Goal: Task Accomplishment & Management: Use online tool/utility

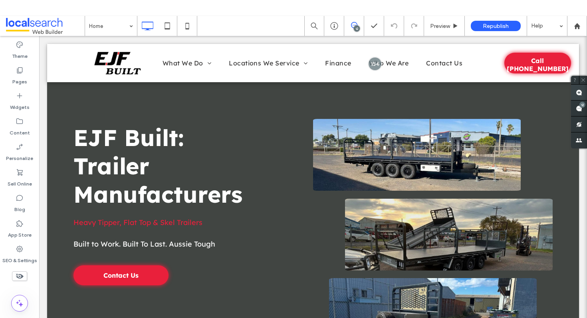
click at [580, 92] on use at bounding box center [579, 92] width 6 height 6
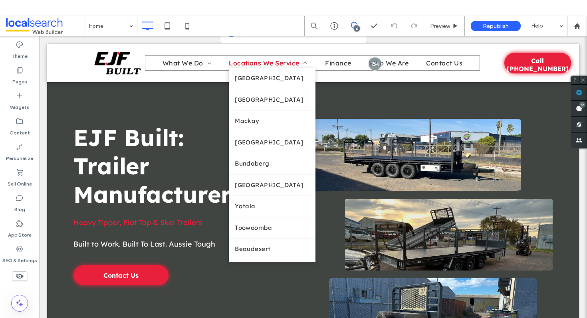
click at [270, 63] on span "Locations We Service" at bounding box center [268, 63] width 79 height 10
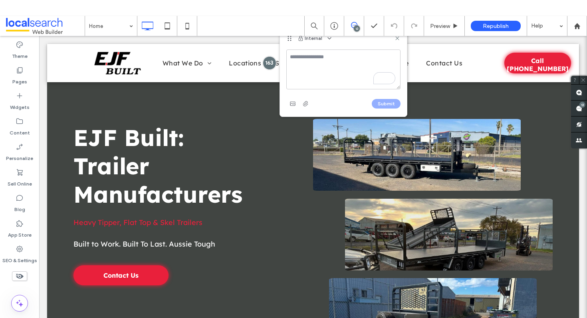
type textarea "**********"
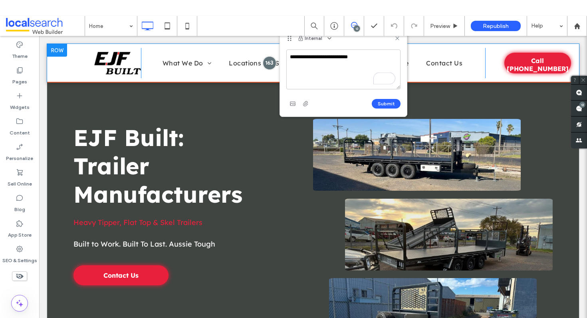
drag, startPoint x: 406, startPoint y: 93, endPoint x: 241, endPoint y: 57, distance: 169.2
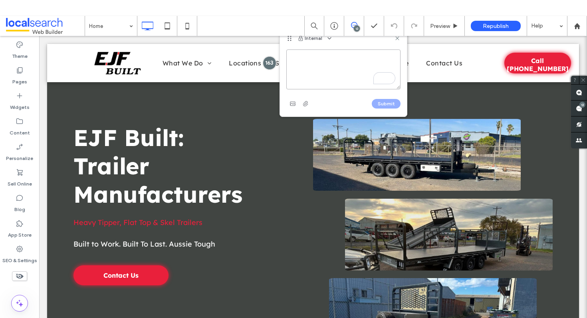
paste textarea "**********"
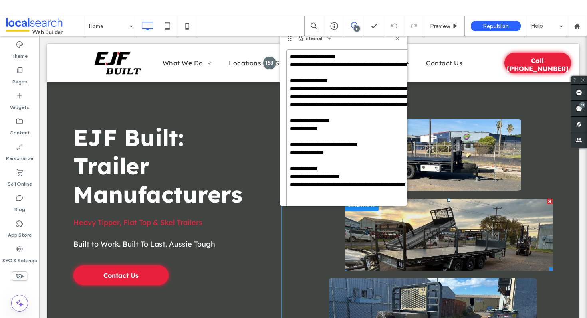
drag, startPoint x: 438, startPoint y: 123, endPoint x: 451, endPoint y: 235, distance: 112.6
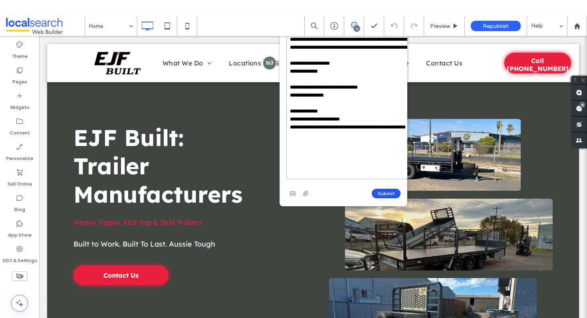
type textarea "**********"
click at [387, 191] on button "Submit" at bounding box center [386, 194] width 29 height 10
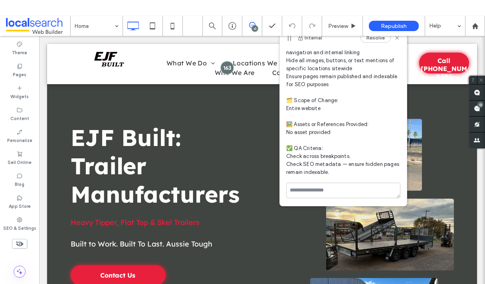
scroll to position [0, 0]
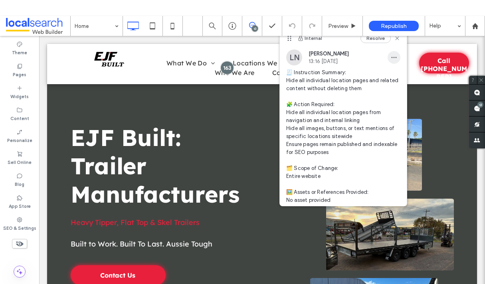
click at [397, 56] on icon "button" at bounding box center [394, 57] width 6 height 6
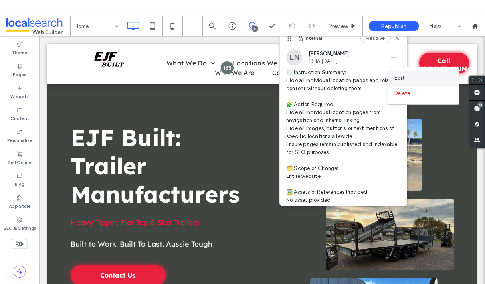
click at [407, 77] on div "Edit" at bounding box center [423, 78] width 71 height 15
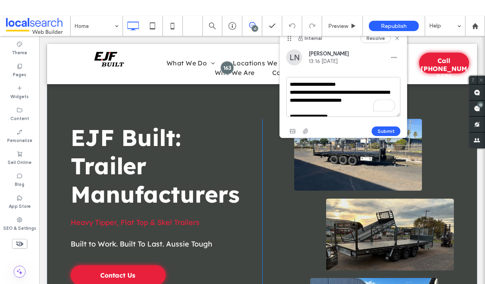
scroll to position [143, 0]
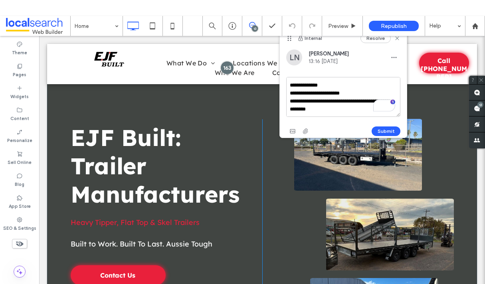
drag, startPoint x: 329, startPoint y: 120, endPoint x: 459, endPoint y: 209, distance: 157.3
paste textarea "**********"
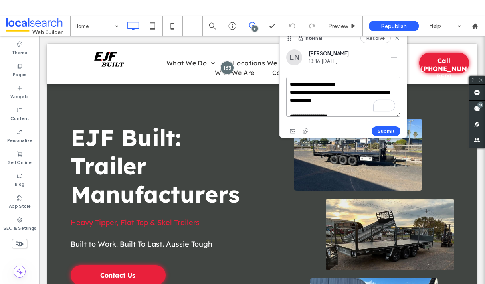
click at [289, 83] on textarea "**********" at bounding box center [343, 97] width 114 height 40
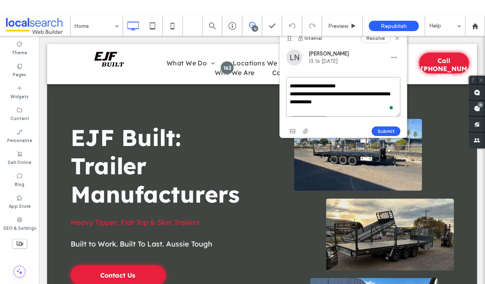
click at [345, 100] on textarea "**********" at bounding box center [343, 97] width 114 height 40
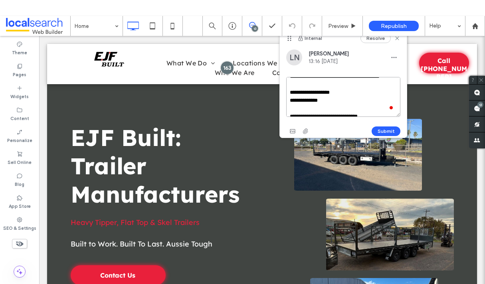
click at [330, 99] on textarea "**********" at bounding box center [343, 97] width 114 height 40
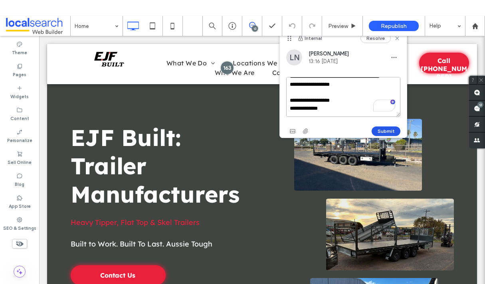
type textarea "**********"
click at [391, 132] on button "Submit" at bounding box center [386, 132] width 29 height 10
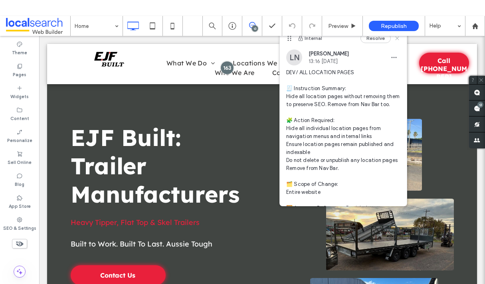
click at [399, 38] on icon at bounding box center [397, 38] width 6 height 6
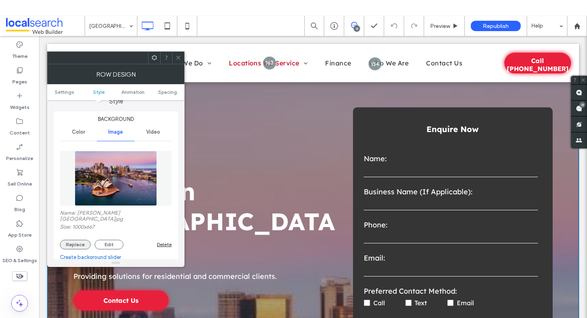
click at [74, 242] on button "Replace" at bounding box center [75, 245] width 31 height 10
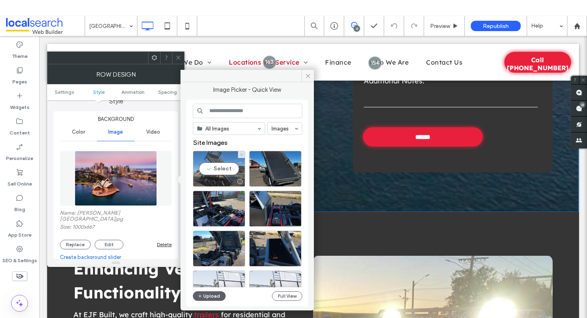
click at [223, 165] on div "Select" at bounding box center [219, 169] width 52 height 36
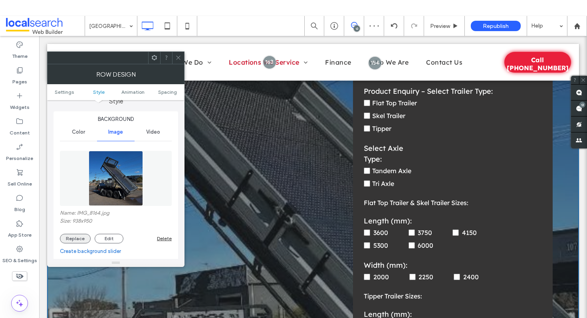
click at [69, 237] on button "Replace" at bounding box center [75, 239] width 31 height 10
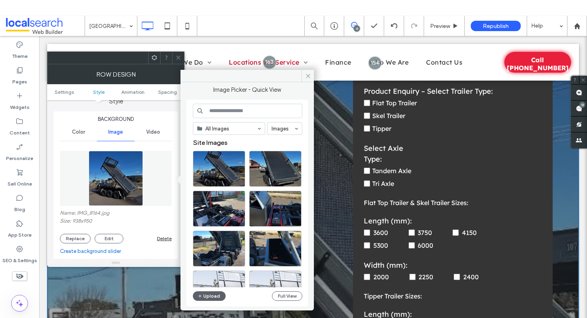
click at [224, 112] on input at bounding box center [247, 111] width 109 height 14
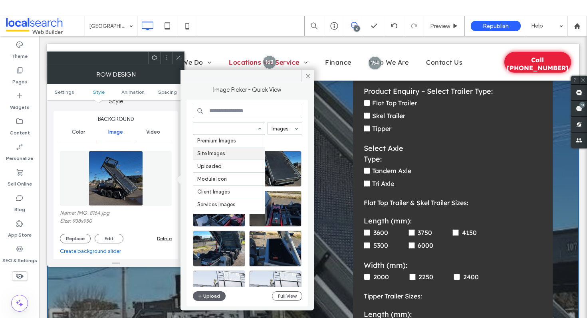
click at [152, 131] on span "Video" at bounding box center [153, 132] width 14 height 6
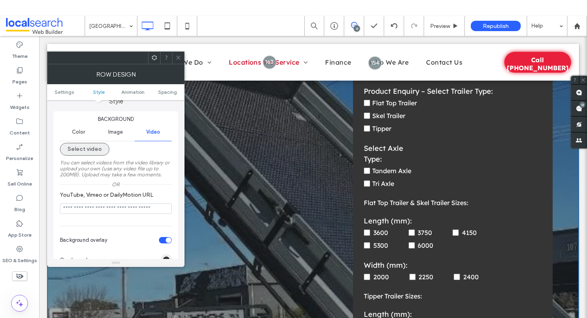
click at [91, 150] on button "Select video" at bounding box center [85, 149] width 50 height 13
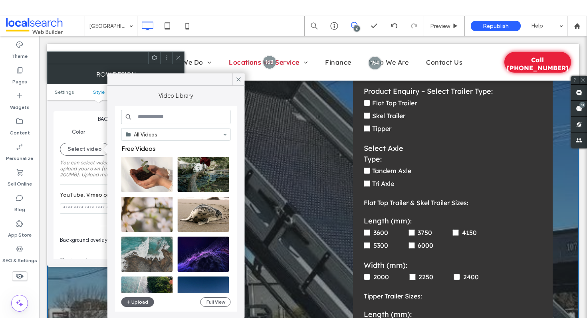
click at [158, 116] on input at bounding box center [175, 117] width 109 height 14
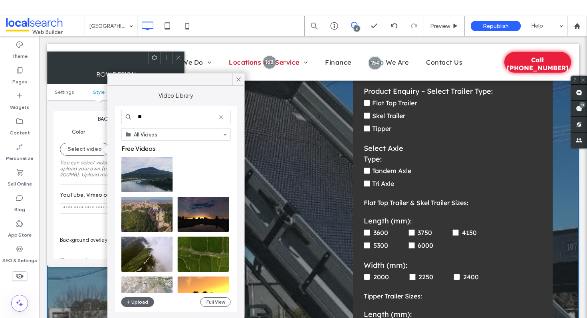
type input "*"
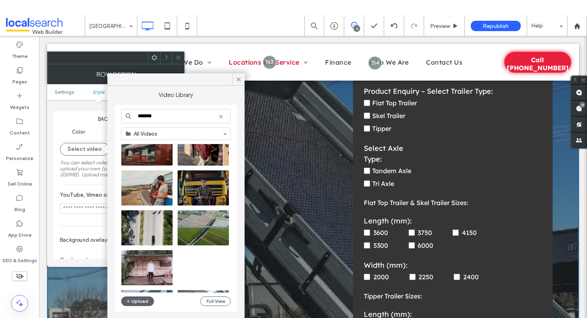
scroll to position [789, 0]
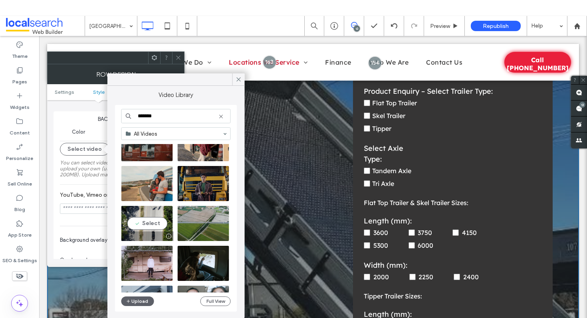
type input "*******"
click at [145, 222] on video at bounding box center [147, 223] width 52 height 35
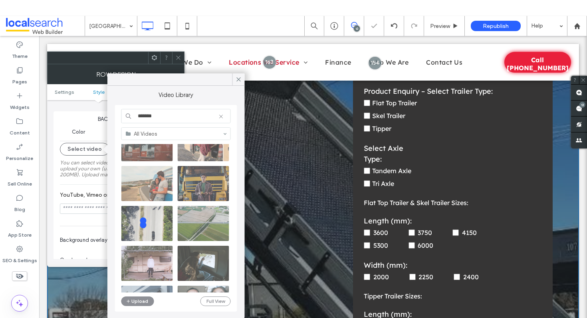
type input "**********"
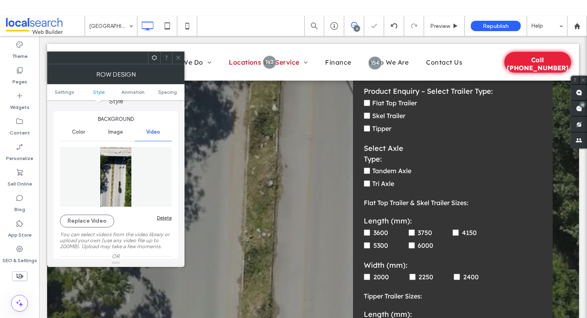
click at [181, 61] on span at bounding box center [178, 58] width 6 height 12
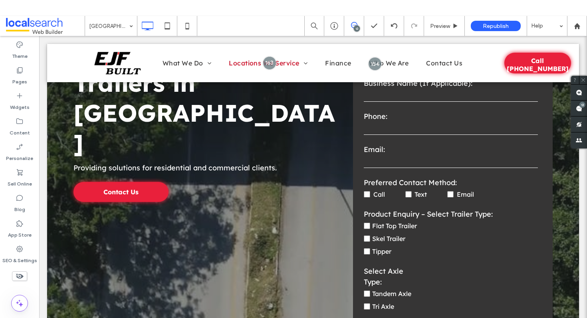
scroll to position [0, 0]
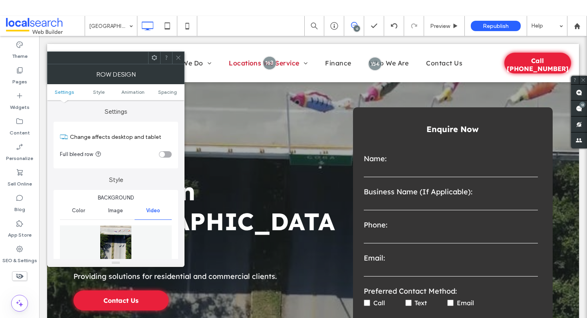
scroll to position [93, 0]
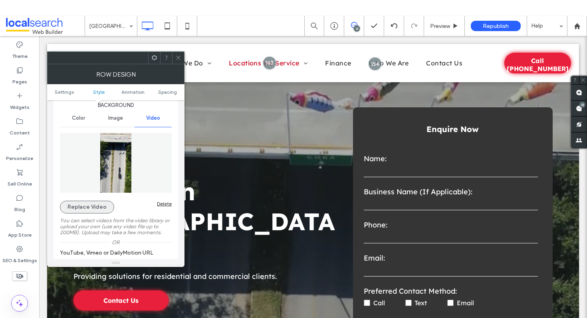
click at [90, 207] on button "Replace Video" at bounding box center [87, 207] width 54 height 13
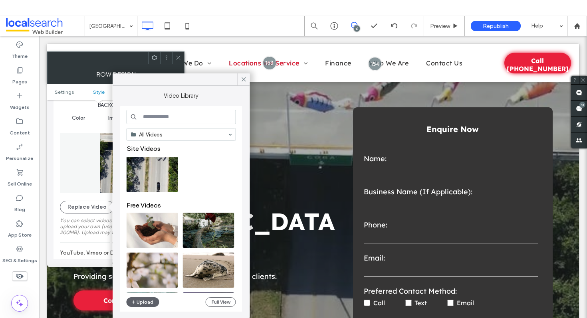
click at [165, 117] on input at bounding box center [181, 117] width 109 height 14
type input "*"
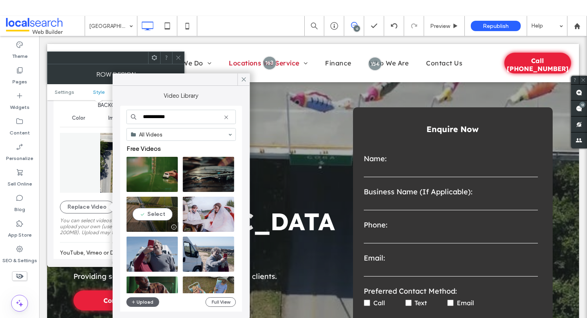
type input "**********"
click at [162, 212] on video at bounding box center [153, 214] width 52 height 35
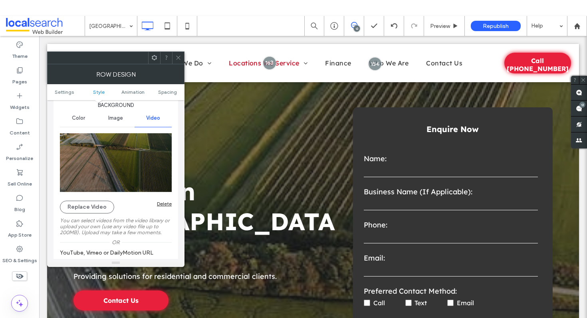
click at [177, 57] on use at bounding box center [178, 58] width 4 height 4
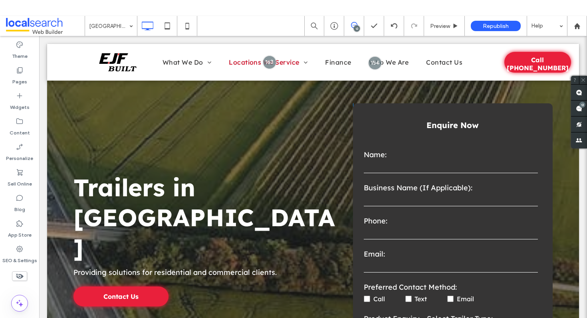
scroll to position [0, 0]
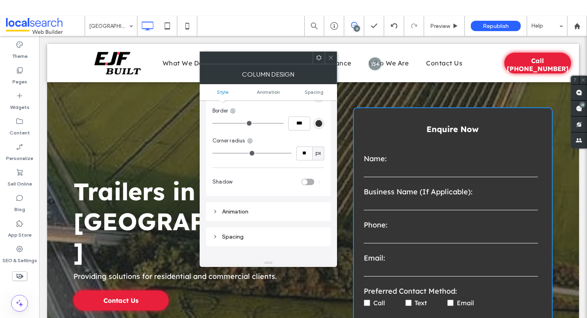
scroll to position [70, 0]
click at [334, 56] on div at bounding box center [331, 58] width 12 height 12
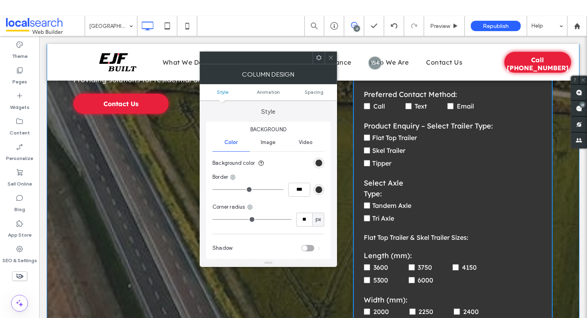
scroll to position [163, 0]
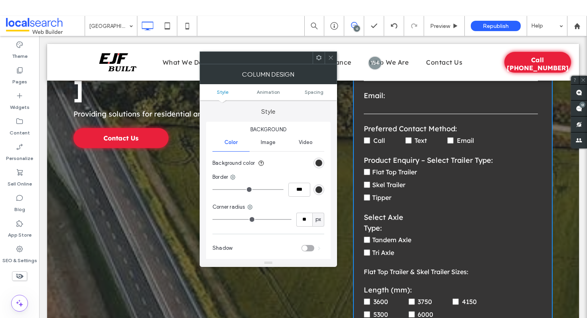
click at [333, 56] on icon at bounding box center [331, 58] width 6 height 6
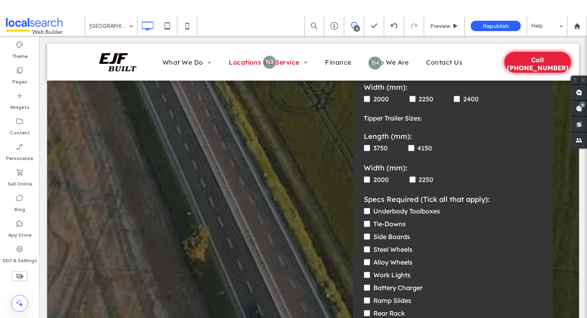
scroll to position [0, 0]
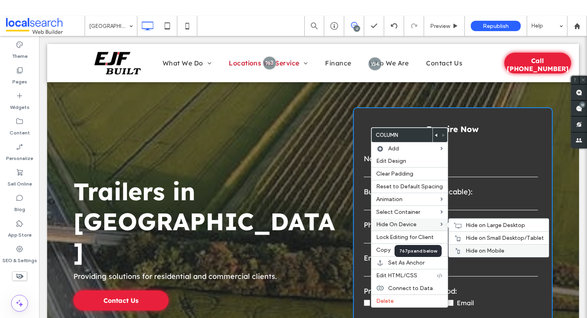
click at [466, 254] on span "Hide on Mobile" at bounding box center [485, 251] width 39 height 7
click at [473, 237] on span "Hide on Small Desktop/Tablet" at bounding box center [505, 238] width 78 height 7
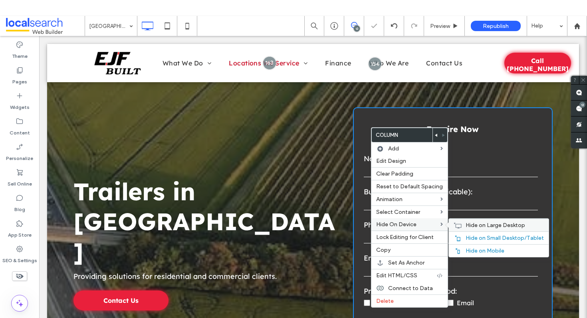
click at [474, 223] on span "Hide on Large Desktop" at bounding box center [496, 225] width 60 height 7
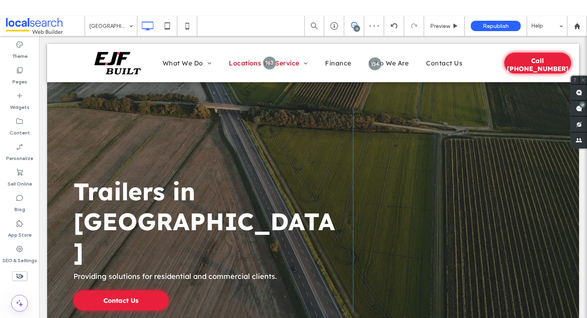
click at [441, 127] on div "Trailers in Sydney Providing solutions for residential and commercial clients. …" at bounding box center [312, 208] width 479 height 203
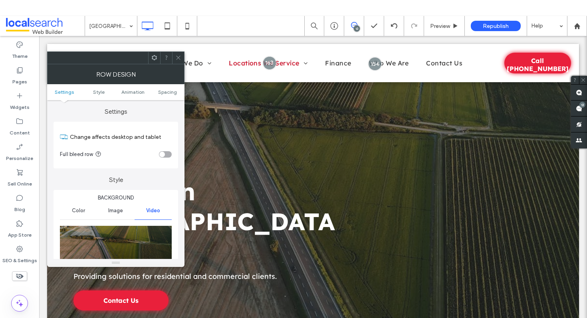
click at [176, 57] on icon at bounding box center [178, 58] width 6 height 6
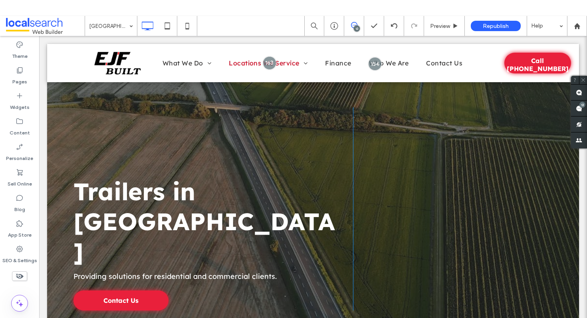
click at [201, 94] on div at bounding box center [313, 197] width 532 height 307
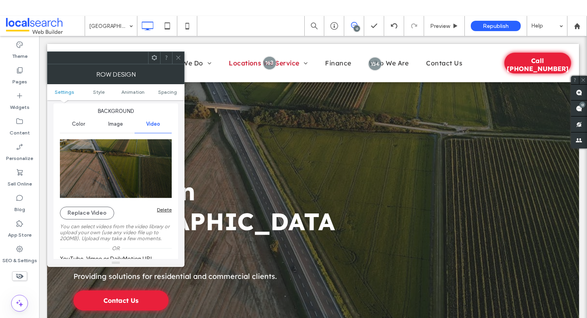
scroll to position [91, 0]
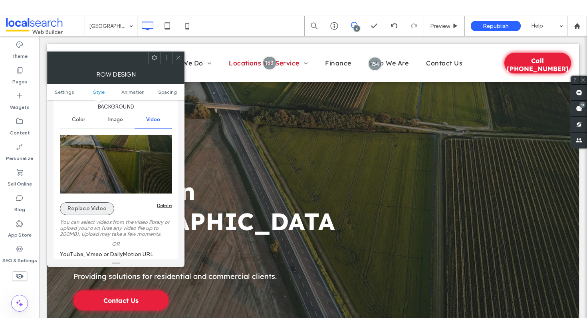
click at [95, 208] on button "Replace Video" at bounding box center [87, 208] width 54 height 13
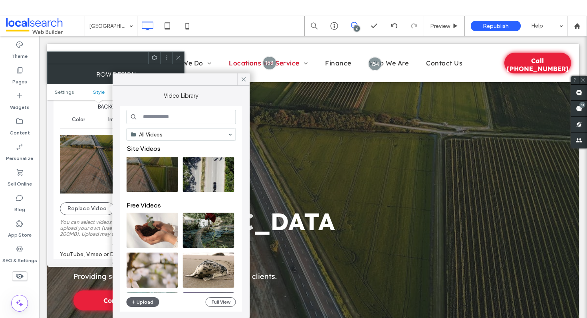
click at [175, 119] on input at bounding box center [181, 117] width 109 height 14
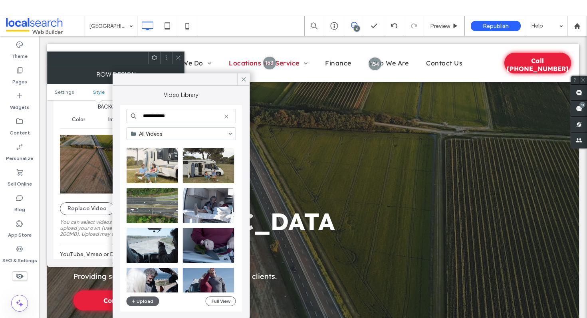
scroll to position [532, 0]
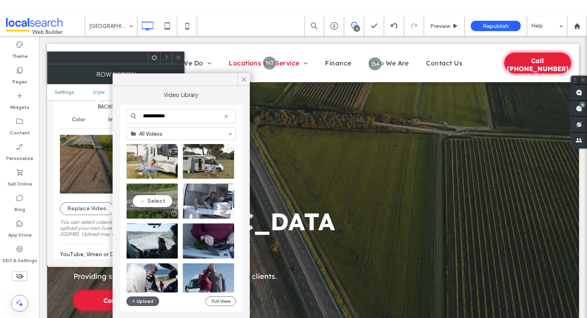
type input "**********"
click at [151, 196] on video at bounding box center [153, 201] width 52 height 35
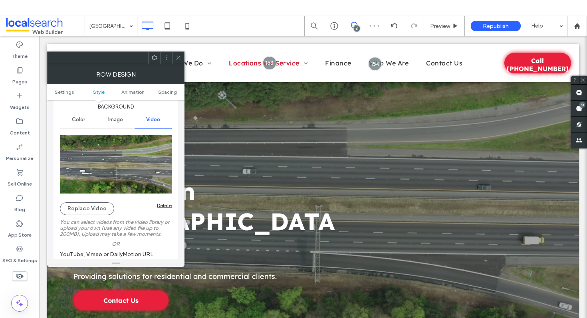
click at [178, 55] on icon at bounding box center [178, 58] width 6 height 6
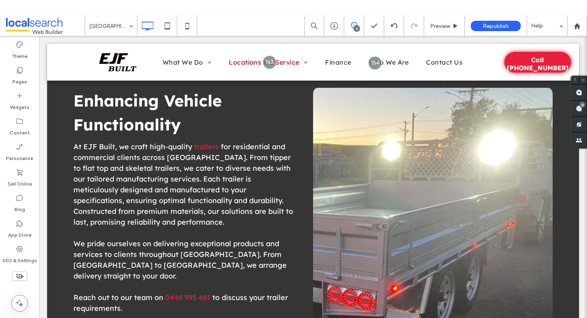
scroll to position [0, 0]
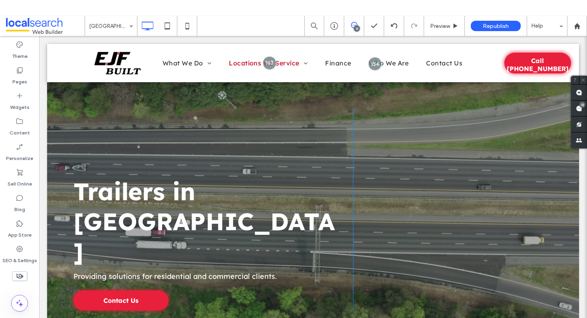
click at [444, 117] on div "Trailers in Sydney Providing solutions for residential and commercial clients. …" at bounding box center [312, 208] width 479 height 203
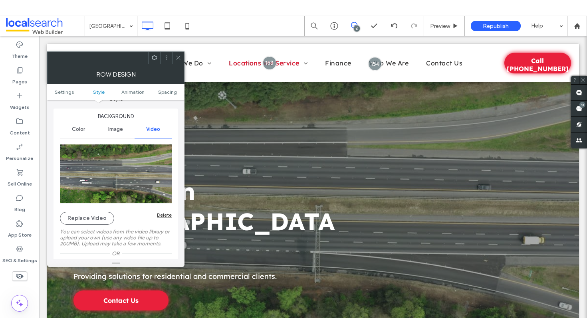
scroll to position [80, 0]
click at [178, 57] on icon at bounding box center [178, 58] width 6 height 6
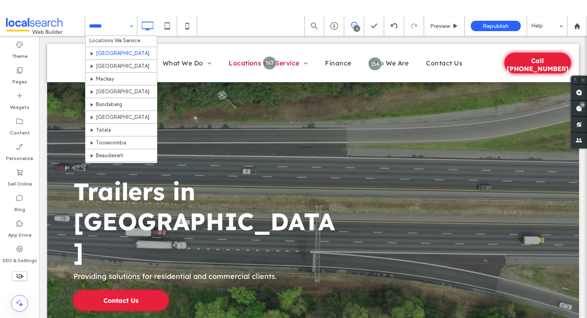
scroll to position [125, 0]
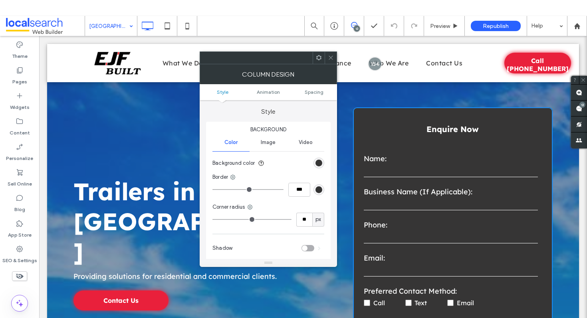
click at [270, 145] on span "Image" at bounding box center [268, 142] width 15 height 6
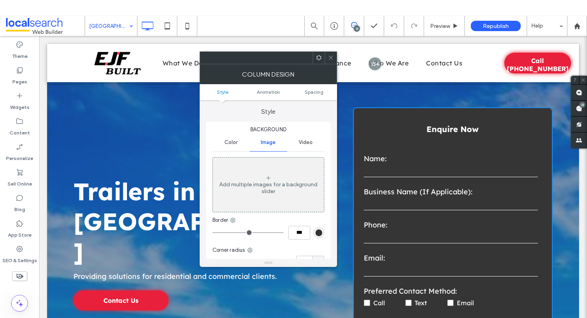
click at [232, 145] on span "Color" at bounding box center [230, 142] width 13 height 6
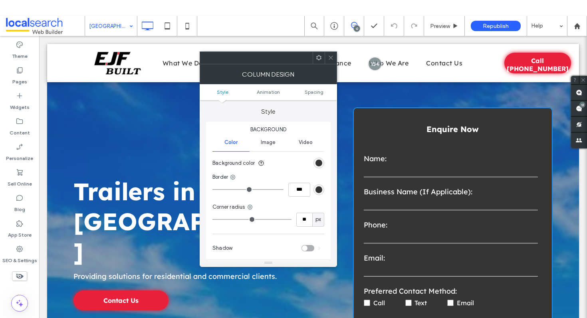
click at [310, 147] on div "Video" at bounding box center [305, 143] width 37 height 18
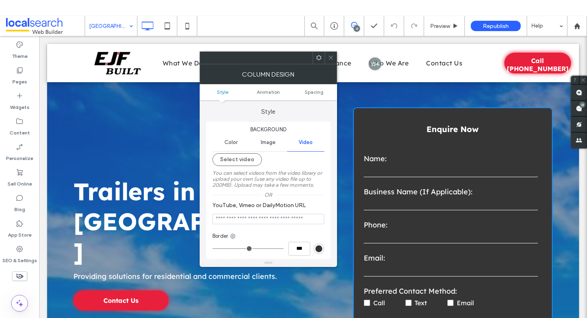
click at [327, 60] on div at bounding box center [331, 58] width 12 height 12
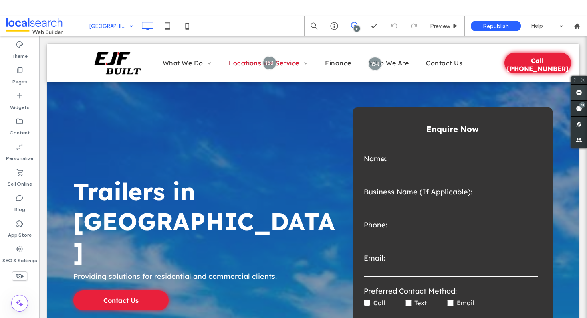
click at [582, 89] on span at bounding box center [579, 93] width 16 height 16
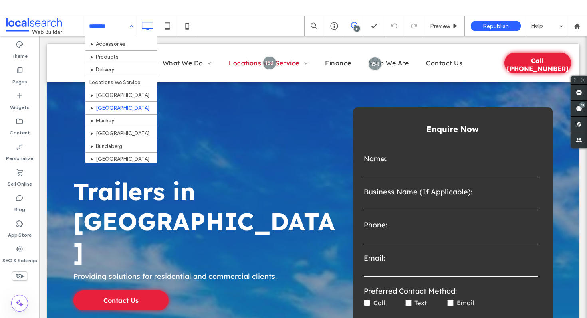
scroll to position [103, 0]
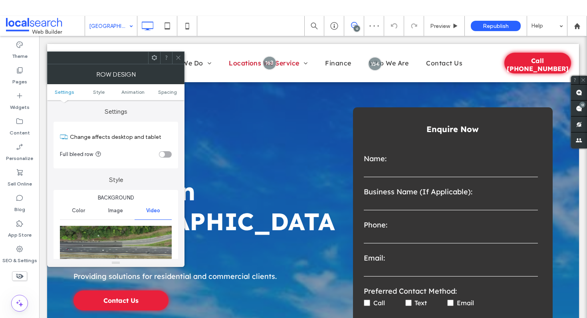
click at [179, 58] on use at bounding box center [178, 58] width 4 height 4
click at [180, 58] on icon at bounding box center [178, 58] width 6 height 6
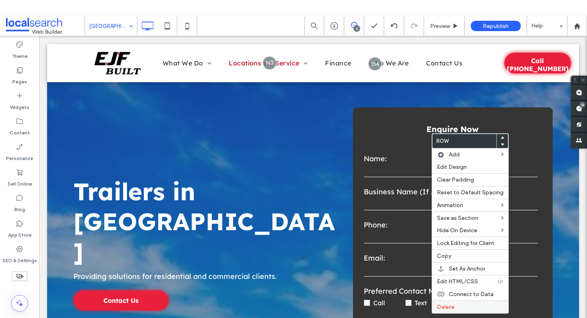
click at [452, 308] on span "Delete" at bounding box center [446, 307] width 18 height 7
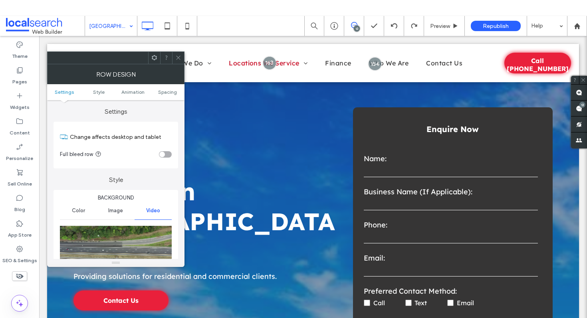
click at [181, 55] on icon at bounding box center [178, 58] width 6 height 6
click at [395, 30] on div at bounding box center [394, 26] width 20 height 20
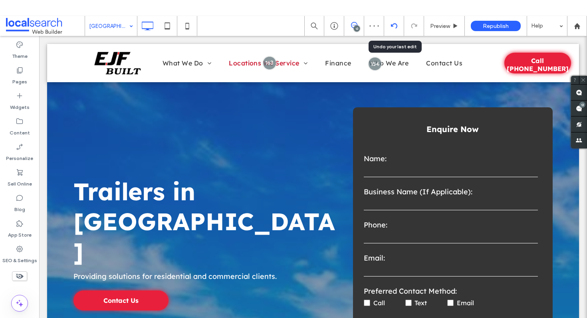
click at [394, 29] on div at bounding box center [394, 26] width 20 height 20
click at [397, 25] on use at bounding box center [394, 25] width 6 height 5
click at [399, 24] on div at bounding box center [394, 26] width 20 height 6
click at [393, 25] on icon at bounding box center [394, 26] width 6 height 6
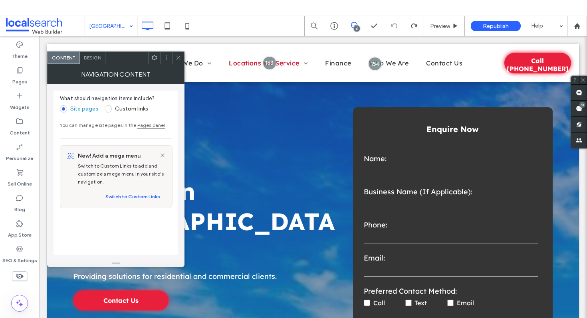
click at [179, 58] on icon at bounding box center [178, 58] width 6 height 6
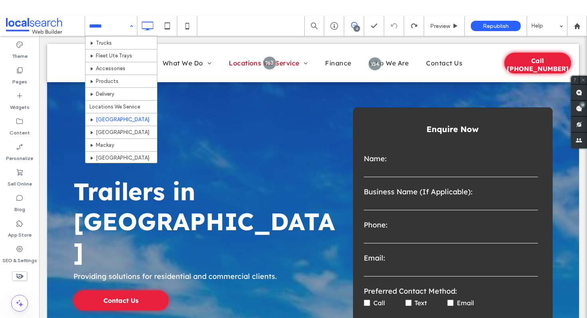
scroll to position [125, 0]
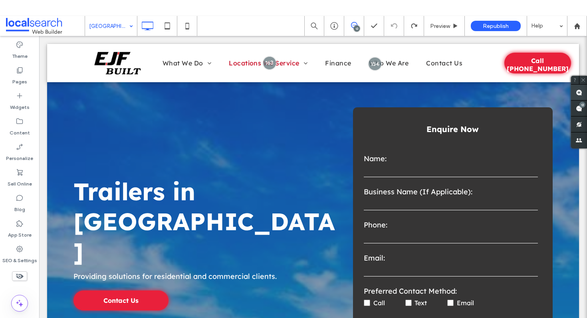
click at [579, 94] on use at bounding box center [579, 92] width 6 height 6
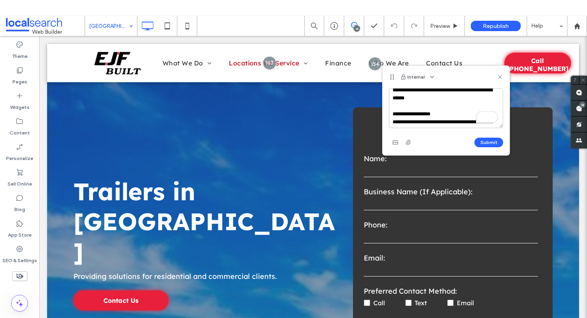
scroll to position [20, 0]
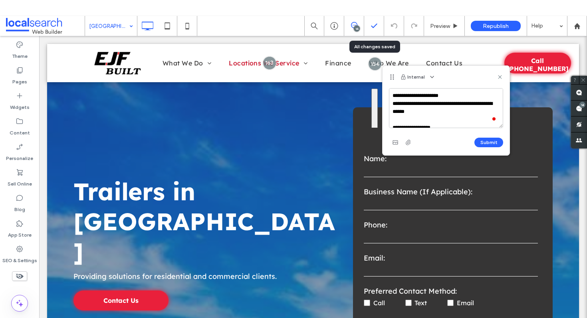
drag, startPoint x: 466, startPoint y: 123, endPoint x: 377, endPoint y: 25, distance: 133.2
click at [377, 25] on div "**********" at bounding box center [293, 175] width 587 height 318
click at [443, 112] on textarea "**********" at bounding box center [446, 108] width 114 height 40
type textarea "**********"
click at [489, 144] on button "Submit" at bounding box center [488, 143] width 29 height 10
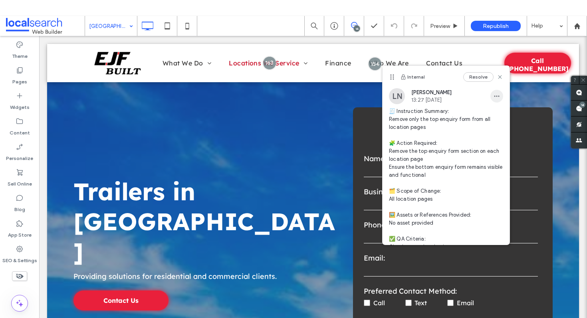
click at [493, 95] on span "button" at bounding box center [496, 96] width 13 height 13
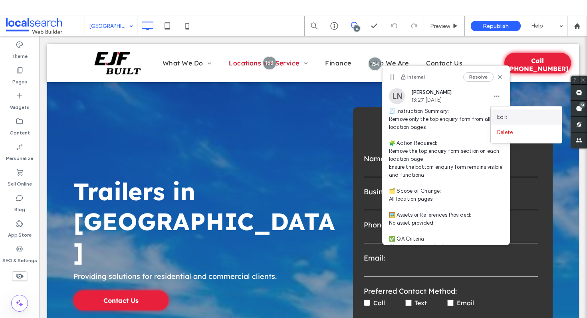
click at [497, 110] on div "Edit" at bounding box center [526, 117] width 71 height 15
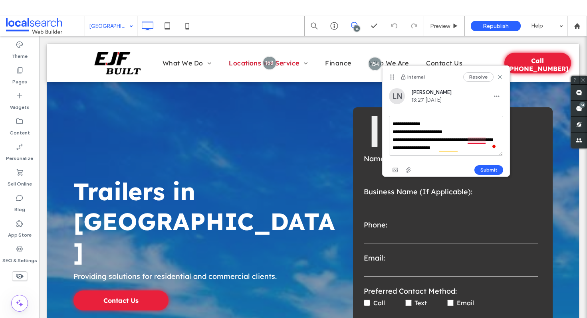
click at [481, 138] on textarea "**********" at bounding box center [446, 136] width 114 height 40
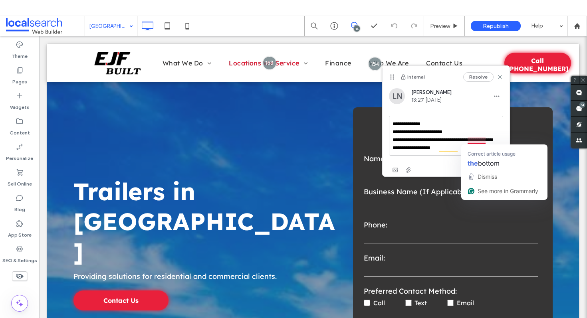
click at [440, 139] on textarea "**********" at bounding box center [446, 136] width 114 height 40
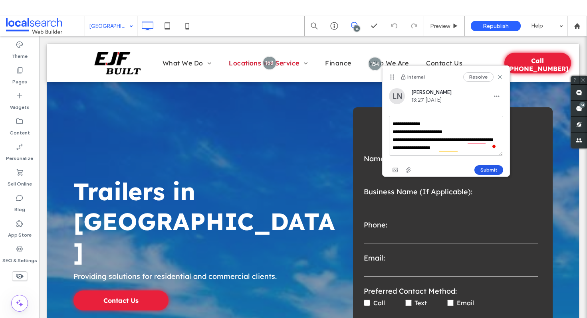
type textarea "**********"
click at [488, 168] on button "Submit" at bounding box center [488, 170] width 29 height 10
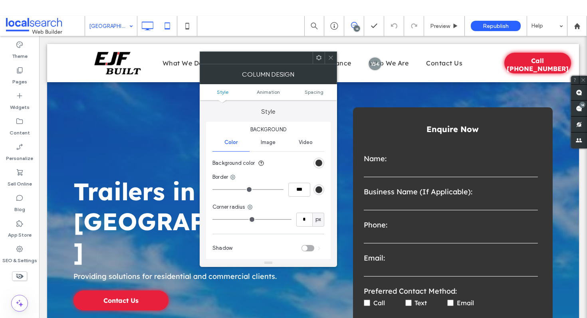
type input "**"
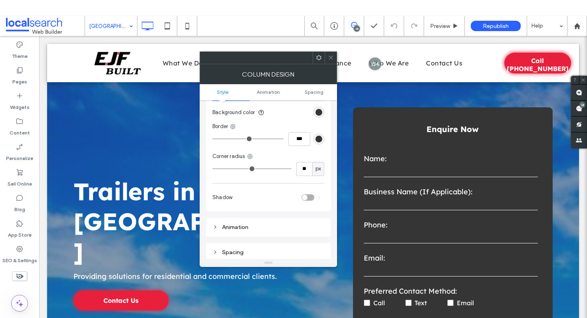
click at [331, 60] on icon at bounding box center [331, 58] width 6 height 6
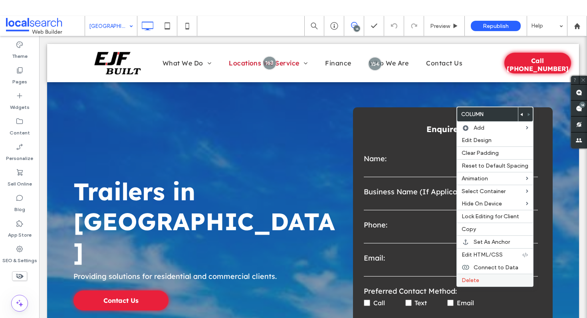
click at [495, 278] on label "Delete" at bounding box center [495, 280] width 67 height 7
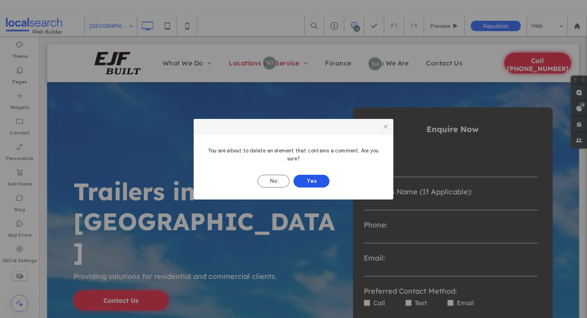
click at [312, 179] on button "Yes" at bounding box center [312, 181] width 36 height 13
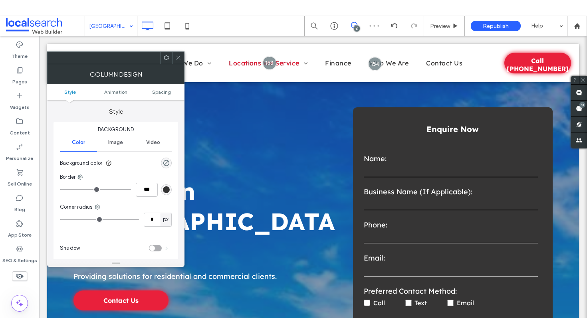
click at [180, 57] on icon at bounding box center [178, 58] width 6 height 6
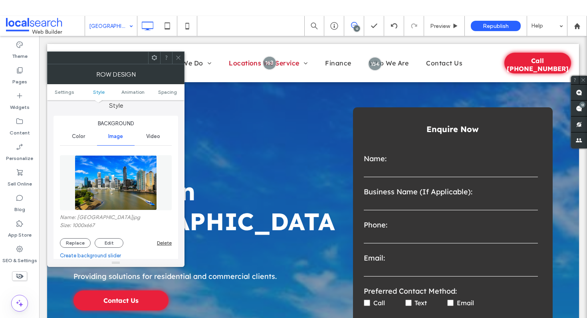
click at [151, 131] on div "Video" at bounding box center [153, 137] width 37 height 18
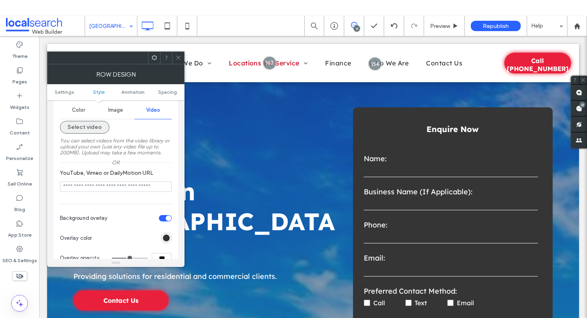
click at [86, 127] on button "Select video" at bounding box center [85, 127] width 50 height 13
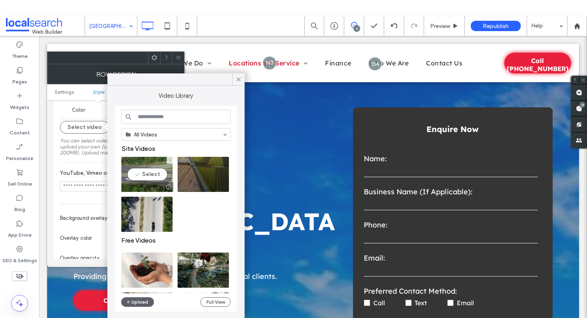
click at [145, 175] on video at bounding box center [147, 174] width 52 height 35
type input "**********"
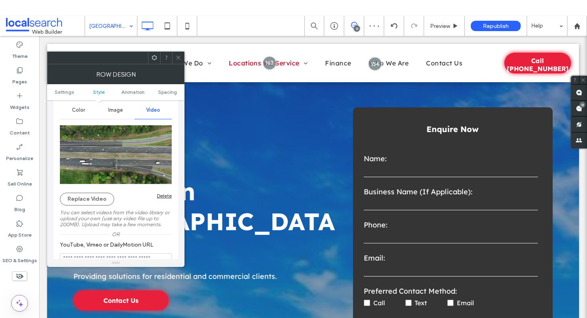
click at [176, 58] on icon at bounding box center [178, 58] width 6 height 6
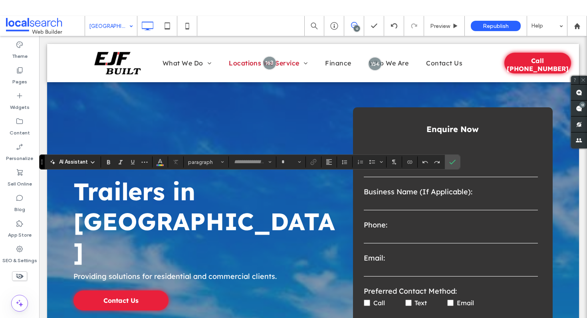
type input "**********"
type input "**"
click at [456, 165] on label "Confirm" at bounding box center [453, 162] width 12 height 14
click at [453, 158] on span "Confirm" at bounding box center [452, 162] width 6 height 14
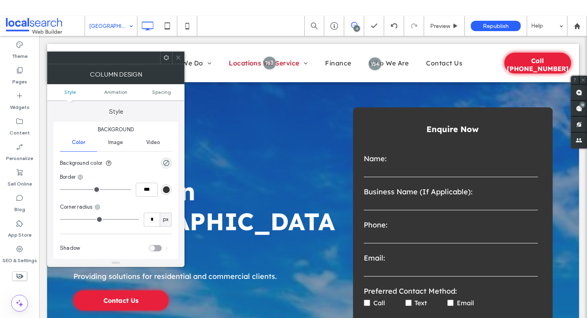
click at [178, 61] on span at bounding box center [178, 58] width 6 height 12
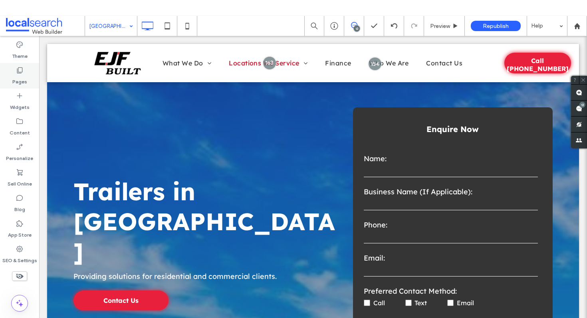
click at [25, 70] on div "Pages" at bounding box center [19, 76] width 39 height 26
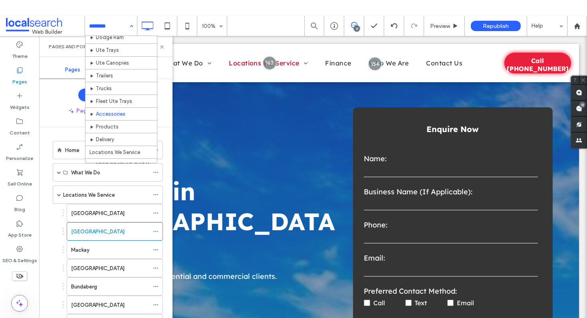
scroll to position [17, 0]
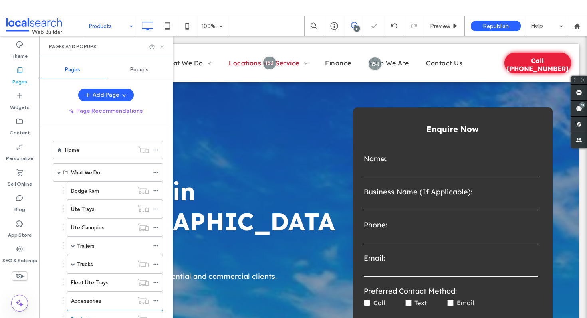
click at [165, 47] on icon at bounding box center [162, 47] width 6 height 6
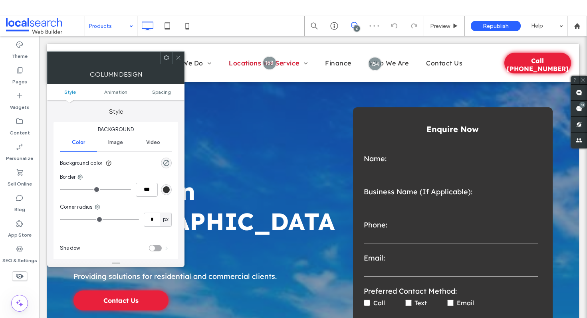
click at [177, 58] on icon at bounding box center [178, 58] width 6 height 6
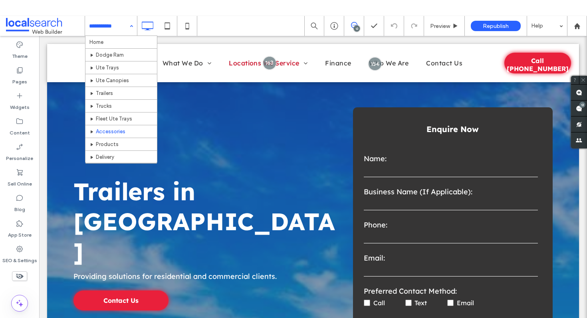
click at [110, 28] on input at bounding box center [109, 26] width 40 height 20
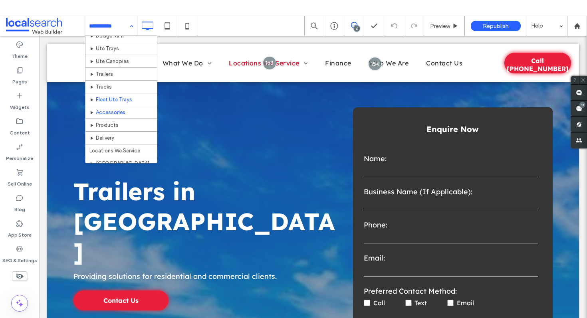
scroll to position [22, 0]
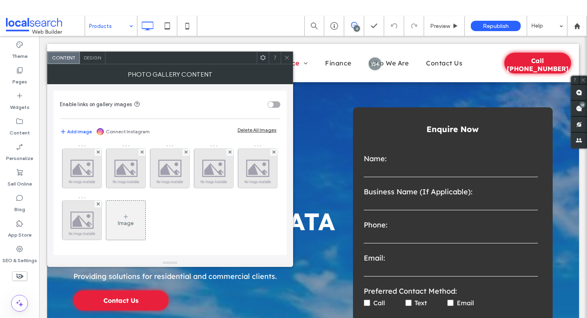
click at [288, 55] on icon at bounding box center [287, 58] width 6 height 6
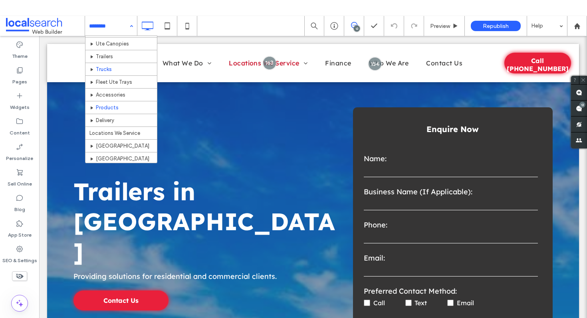
scroll to position [37, 0]
click at [111, 27] on input at bounding box center [109, 26] width 40 height 20
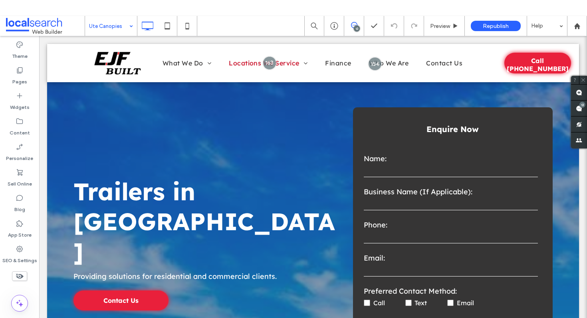
click at [110, 26] on input at bounding box center [109, 26] width 40 height 20
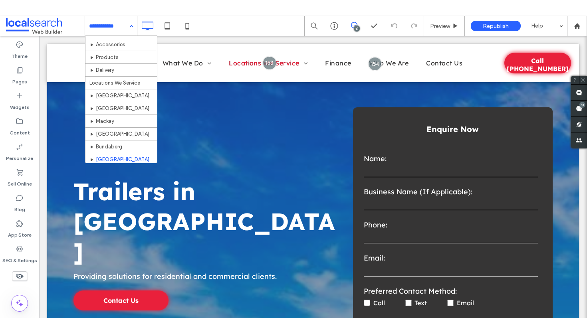
scroll to position [85, 0]
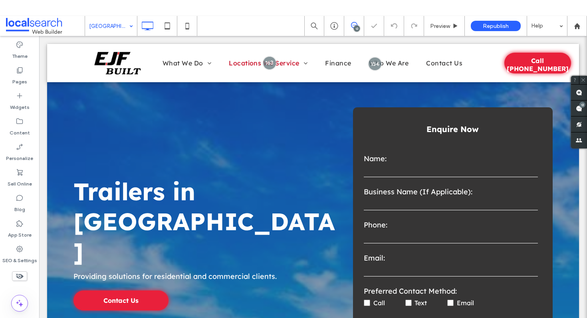
click at [119, 31] on input at bounding box center [109, 26] width 40 height 20
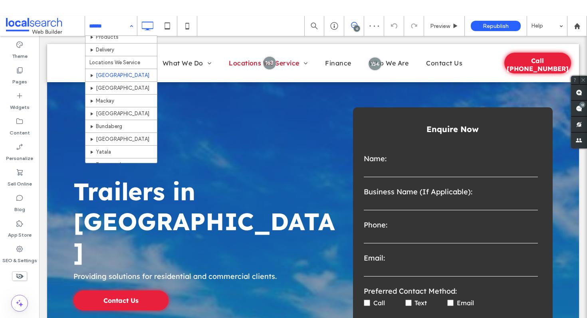
scroll to position [109, 0]
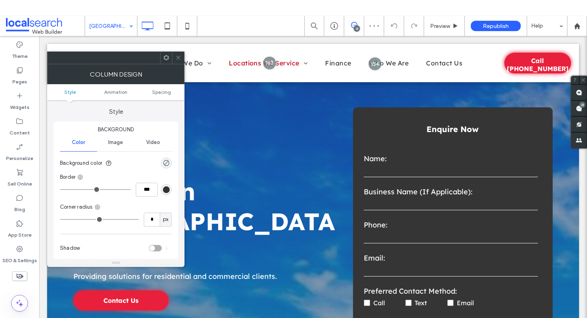
click at [179, 62] on span at bounding box center [178, 58] width 6 height 12
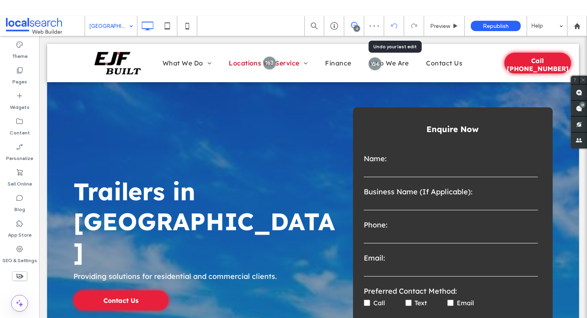
click at [395, 28] on icon at bounding box center [394, 26] width 6 height 6
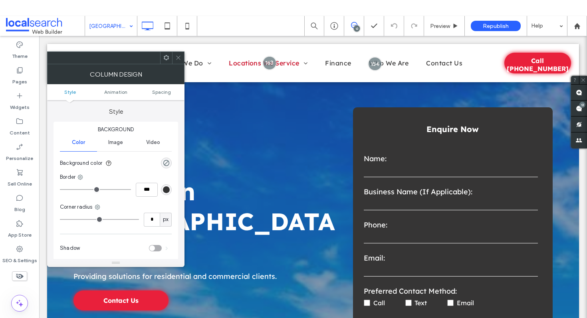
click at [112, 143] on span "Image" at bounding box center [115, 142] width 15 height 6
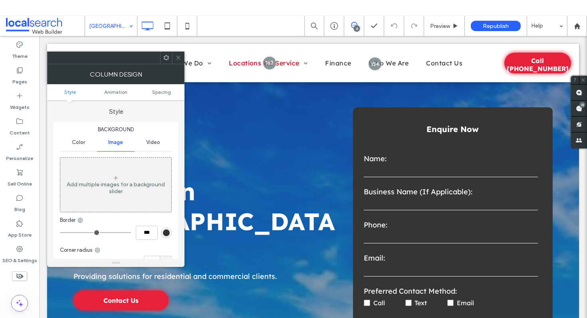
click at [120, 172] on div "Add multiple images for a background slider" at bounding box center [115, 185] width 111 height 53
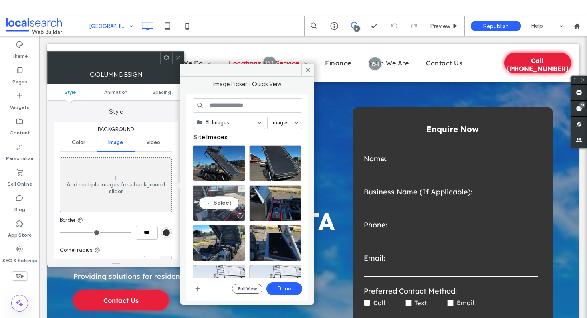
click at [217, 199] on div "Select" at bounding box center [219, 203] width 52 height 36
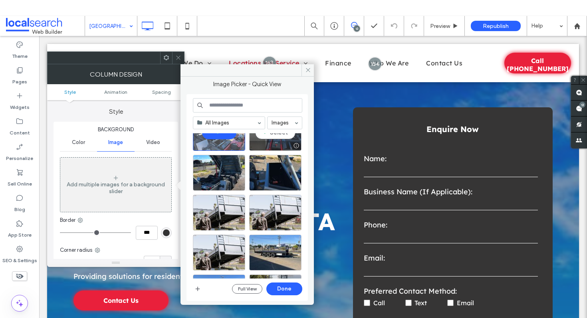
scroll to position [71, 0]
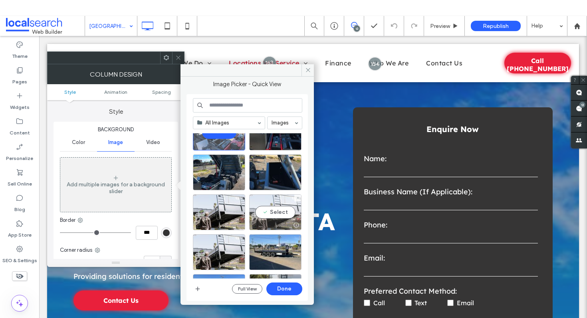
click at [274, 209] on div "Select" at bounding box center [275, 213] width 52 height 36
click at [282, 213] on div at bounding box center [275, 213] width 52 height 36
click at [152, 143] on span "Video" at bounding box center [153, 142] width 14 height 6
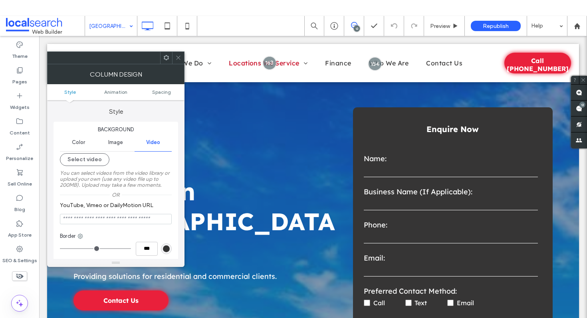
click at [177, 59] on icon at bounding box center [178, 58] width 6 height 6
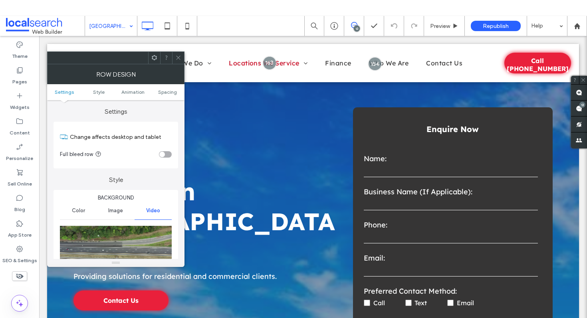
scroll to position [61, 0]
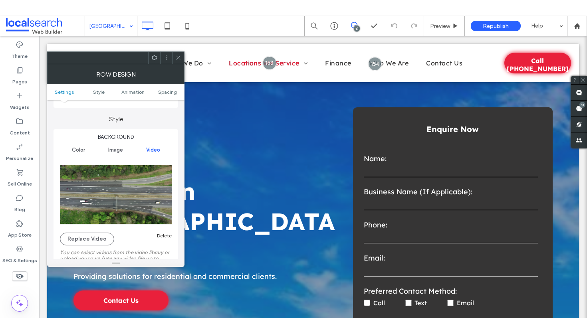
click at [119, 157] on div "Image" at bounding box center [115, 150] width 37 height 18
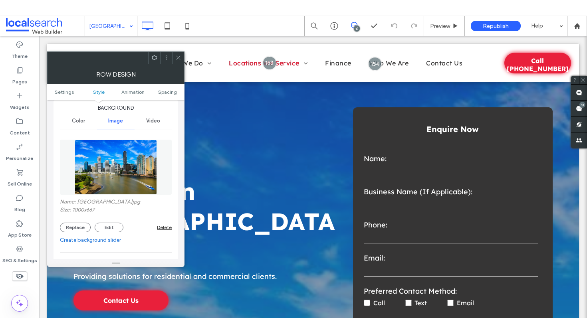
scroll to position [93, 0]
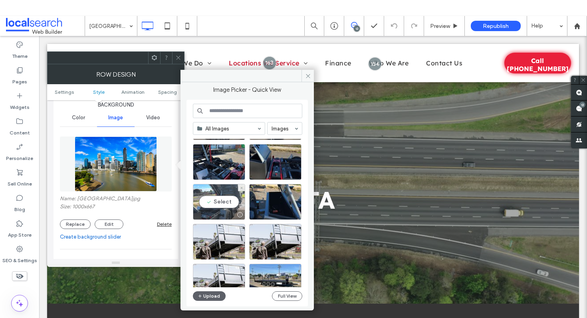
scroll to position [50, 0]
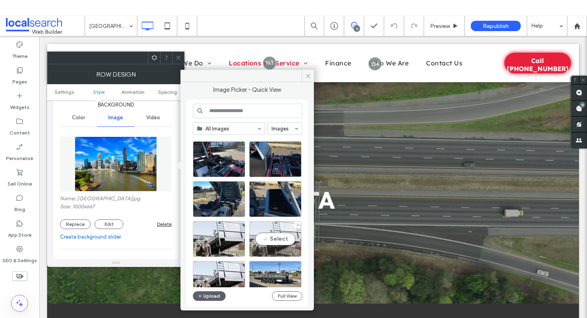
click at [278, 240] on div "Select" at bounding box center [275, 239] width 52 height 36
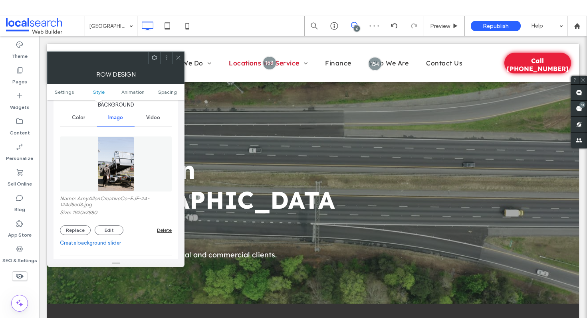
click at [157, 120] on span "Video" at bounding box center [153, 118] width 14 height 6
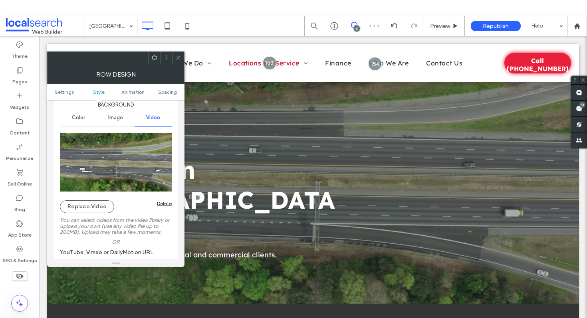
click at [168, 201] on div "Delete" at bounding box center [164, 203] width 15 height 6
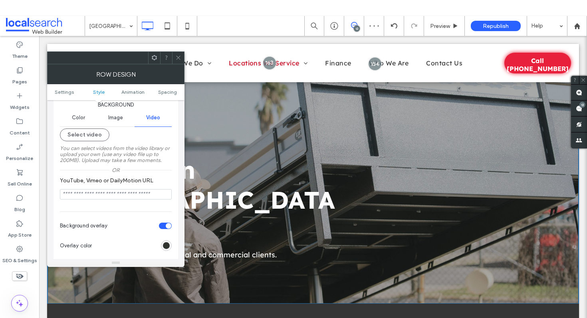
click at [179, 55] on icon at bounding box center [178, 58] width 6 height 6
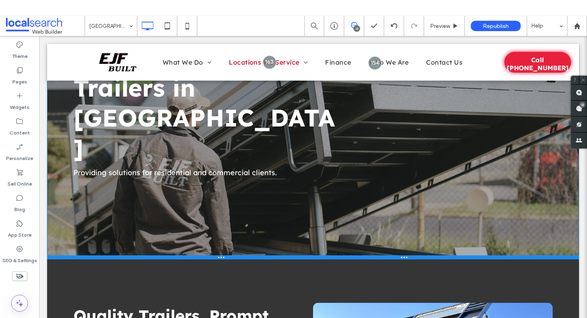
scroll to position [184, 0]
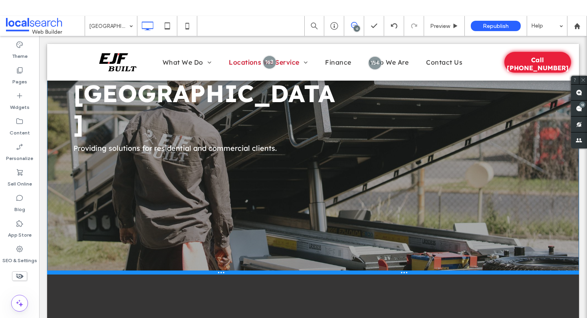
drag, startPoint x: 252, startPoint y: 243, endPoint x: 262, endPoint y: 223, distance: 22.2
click at [262, 271] on div at bounding box center [313, 273] width 532 height 4
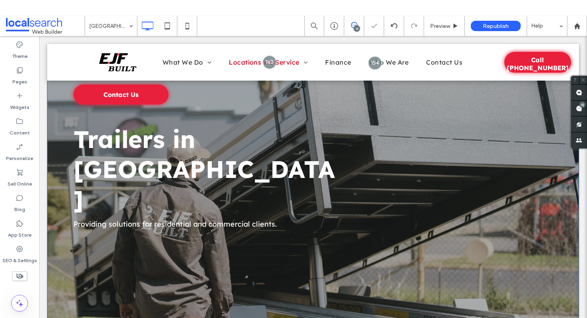
scroll to position [188, 0]
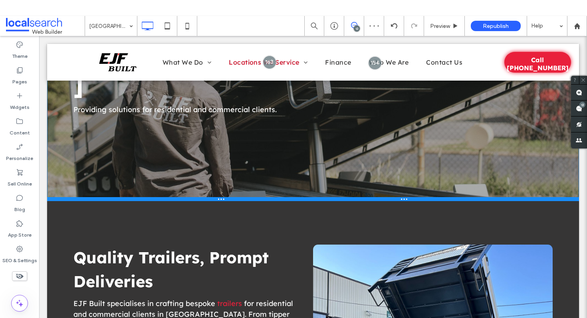
drag, startPoint x: 276, startPoint y: 220, endPoint x: 280, endPoint y: 129, distance: 91.1
click at [280, 197] on div at bounding box center [313, 199] width 532 height 4
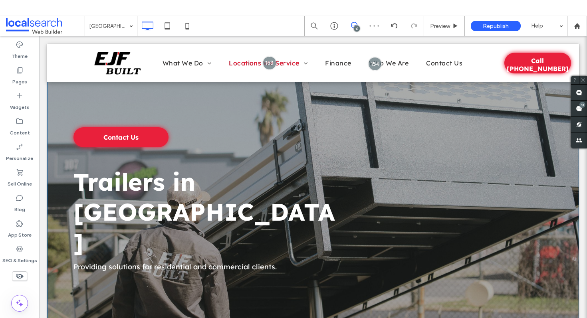
scroll to position [26, 0]
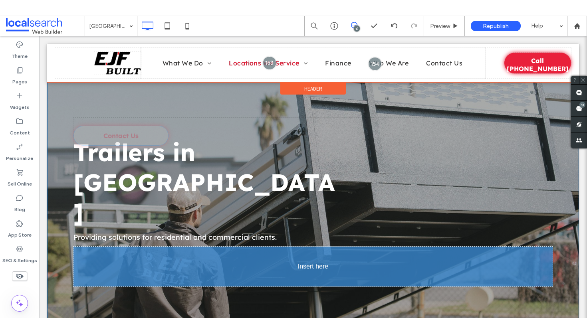
drag, startPoint x: 151, startPoint y: 140, endPoint x: 161, endPoint y: 216, distance: 76.1
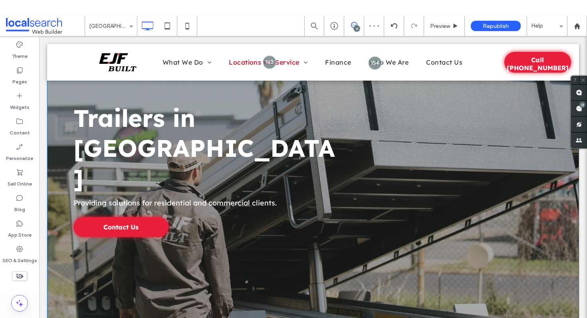
scroll to position [104, 0]
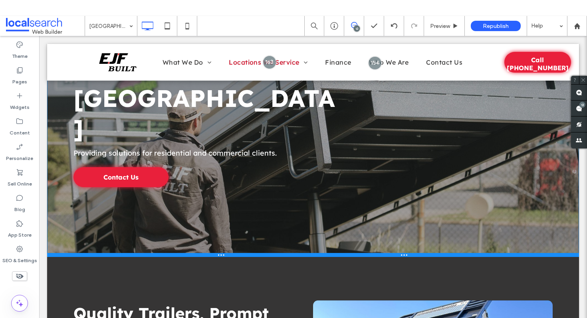
drag, startPoint x: 252, startPoint y: 311, endPoint x: 254, endPoint y: 195, distance: 116.6
click at [254, 253] on div at bounding box center [313, 255] width 532 height 4
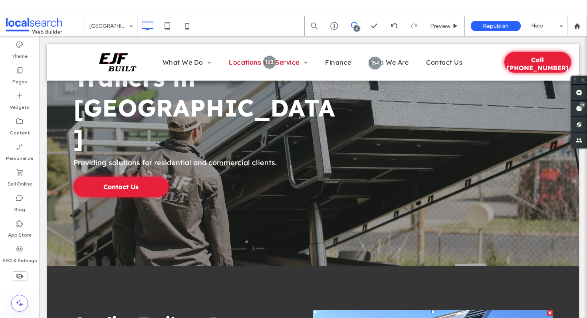
scroll to position [0, 0]
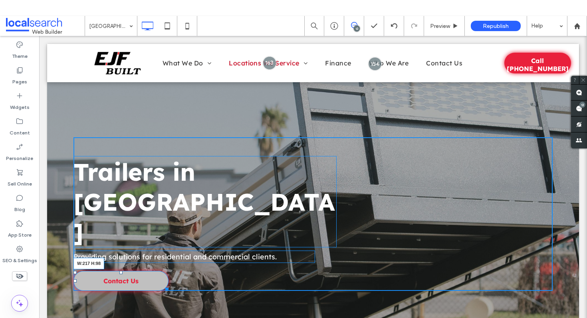
drag, startPoint x: 167, startPoint y: 230, endPoint x: 159, endPoint y: 249, distance: 21.1
click at [163, 285] on div at bounding box center [166, 288] width 6 height 6
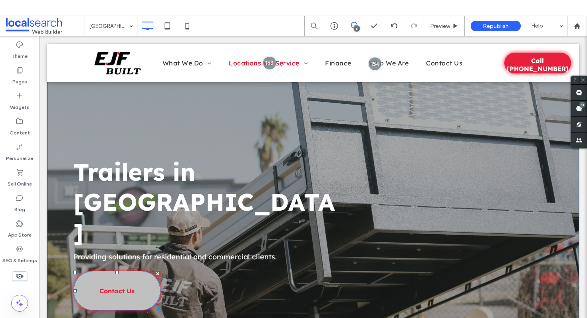
click at [147, 271] on link "Contact Us" at bounding box center [116, 291] width 87 height 40
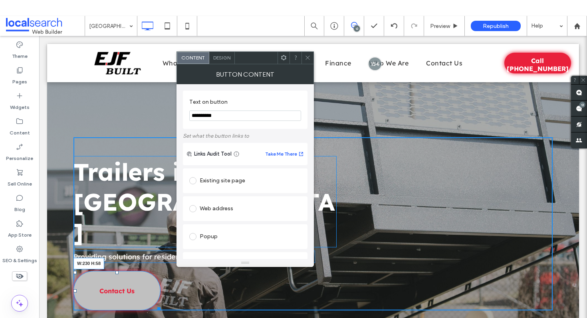
drag, startPoint x: 159, startPoint y: 248, endPoint x: 163, endPoint y: 232, distance: 17.1
click at [161, 305] on div at bounding box center [158, 308] width 6 height 6
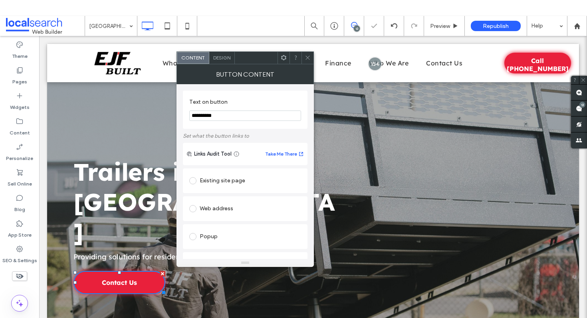
click at [305, 58] on icon at bounding box center [308, 58] width 6 height 6
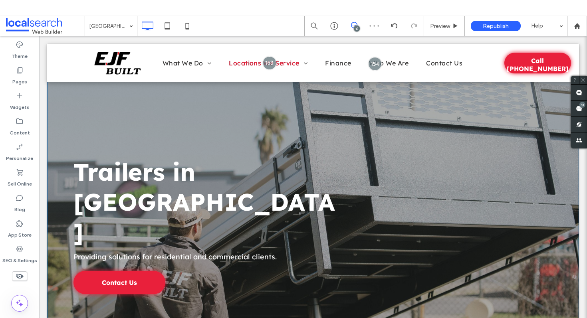
click at [382, 225] on div "Trailers in Brisbane Providing solutions for residential and commercial clients…" at bounding box center [312, 215] width 479 height 157
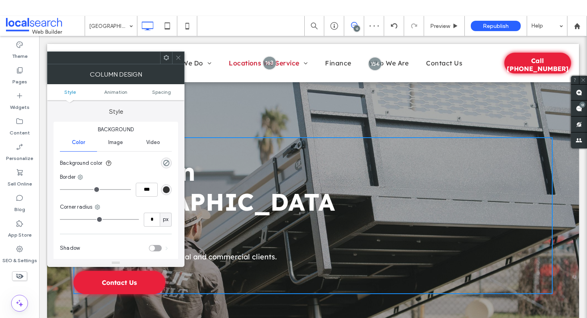
click at [175, 59] on div at bounding box center [178, 58] width 12 height 12
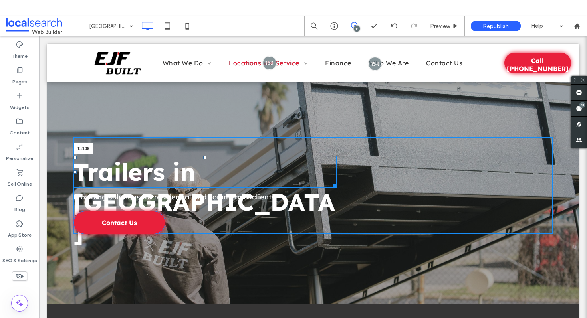
drag, startPoint x: 206, startPoint y: 156, endPoint x: 218, endPoint y: 94, distance: 63.5
click at [218, 156] on div "Trailers in Brisbane T:-109" at bounding box center [204, 172] width 263 height 32
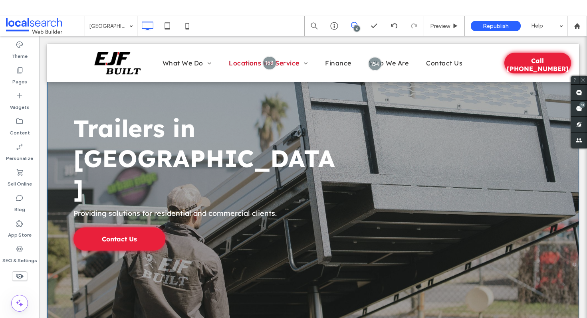
drag, startPoint x: 272, startPoint y: 242, endPoint x: 273, endPoint y: 281, distance: 39.2
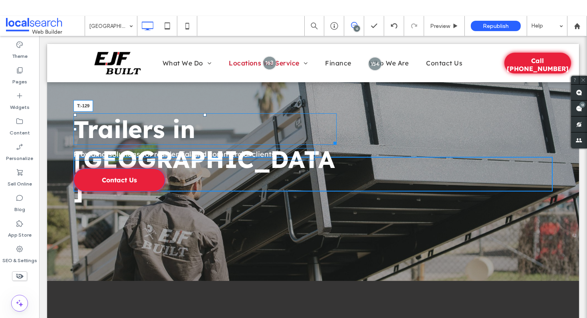
drag, startPoint x: 203, startPoint y: 113, endPoint x: 203, endPoint y: 105, distance: 8.0
click at [203, 113] on div at bounding box center [204, 114] width 3 height 3
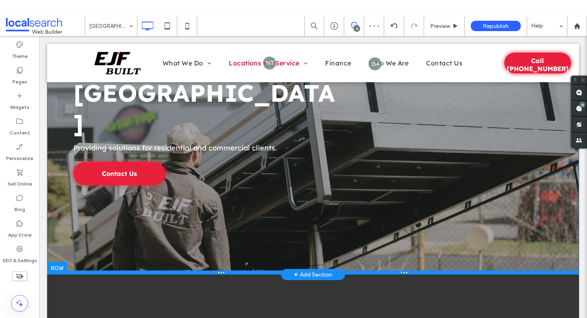
scroll to position [65, 0]
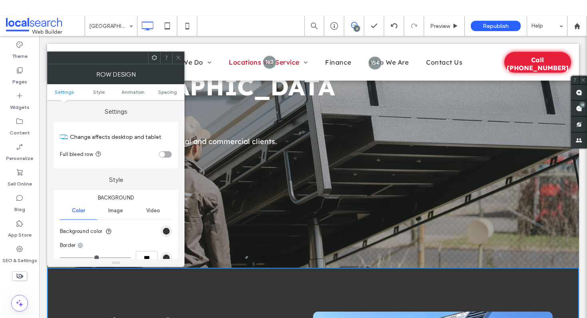
click at [177, 58] on icon at bounding box center [178, 58] width 6 height 6
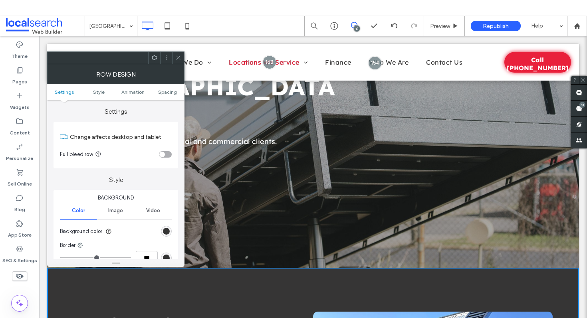
click at [180, 64] on div at bounding box center [115, 58] width 137 height 13
click at [181, 55] on icon at bounding box center [178, 58] width 6 height 6
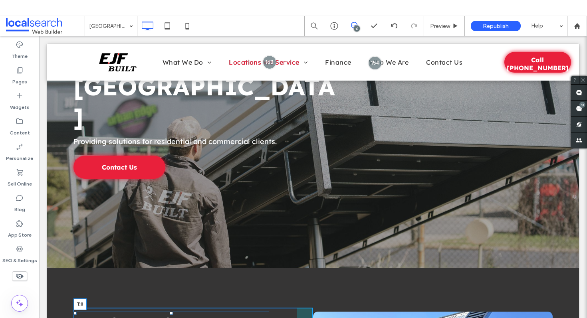
click at [172, 312] on div at bounding box center [171, 313] width 3 height 3
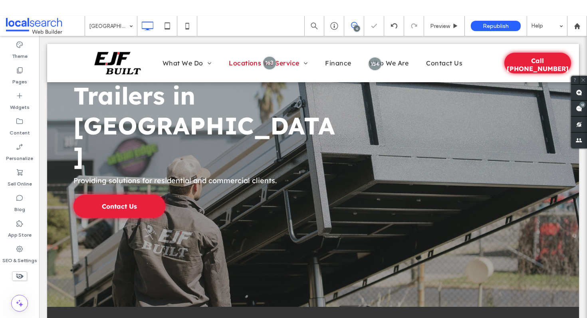
scroll to position [27, 0]
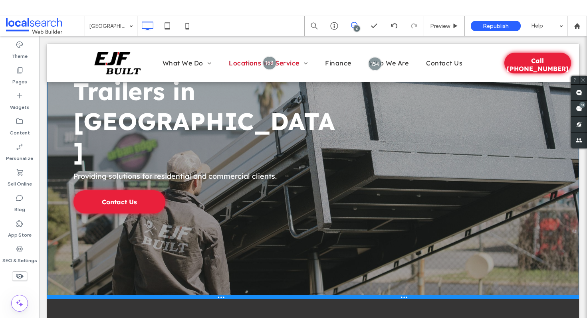
drag, startPoint x: 276, startPoint y: 245, endPoint x: 276, endPoint y: 236, distance: 8.8
click at [276, 296] on div at bounding box center [313, 298] width 532 height 4
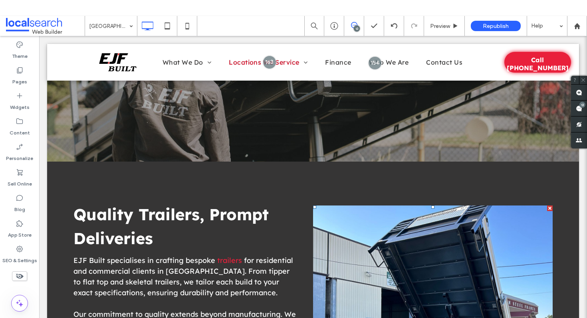
scroll to position [0, 0]
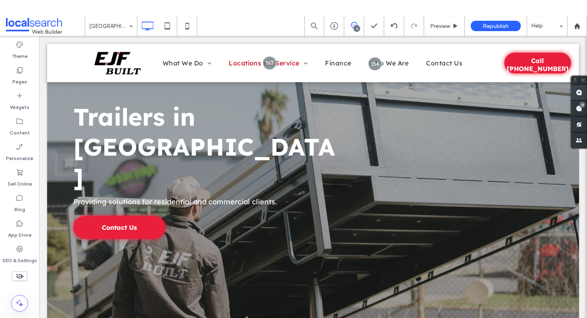
click at [579, 92] on use at bounding box center [579, 92] width 6 height 6
click at [583, 89] on span at bounding box center [579, 93] width 16 height 16
click at [580, 94] on use at bounding box center [579, 92] width 6 height 6
click at [424, 121] on div "Trailers in Brisbane Providing solutions for residential and commercial clients…" at bounding box center [313, 184] width 532 height 281
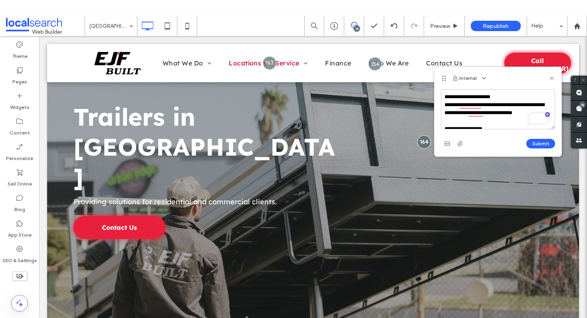
click at [445, 97] on textarea "**********" at bounding box center [498, 109] width 114 height 40
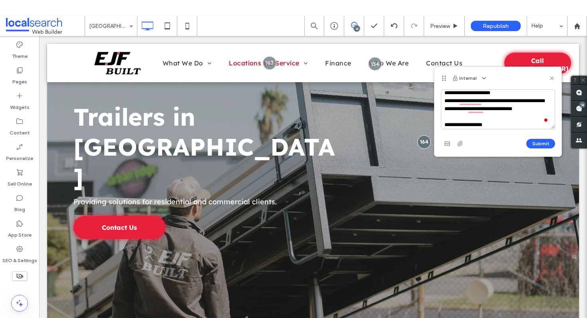
scroll to position [34, 0]
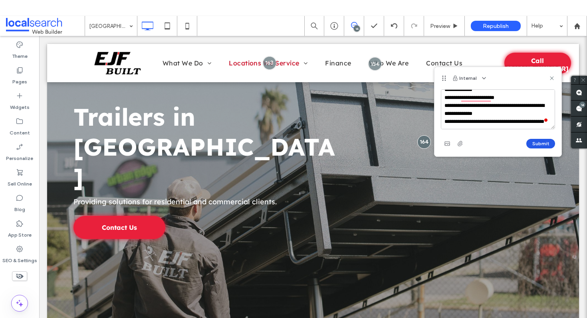
type textarea "**********"
click at [540, 145] on button "Submit" at bounding box center [540, 144] width 29 height 10
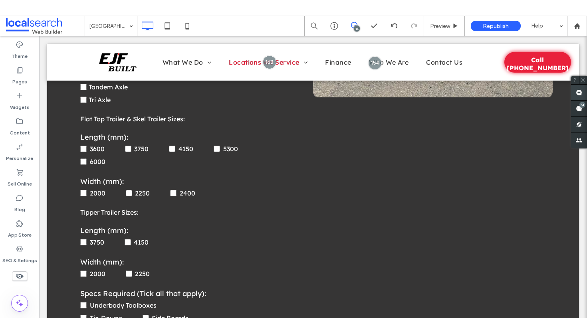
click at [580, 93] on use at bounding box center [579, 92] width 6 height 6
click at [418, 159] on div "View more Click To Paste" at bounding box center [433, 160] width 240 height 753
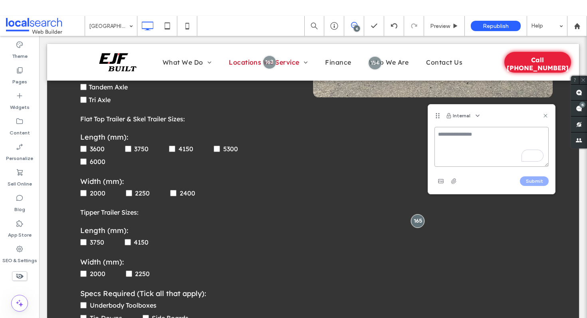
paste textarea "**********"
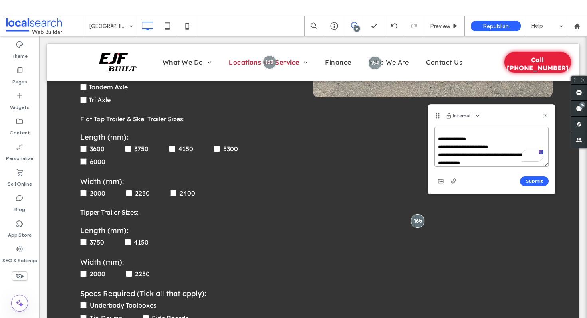
scroll to position [0, 0]
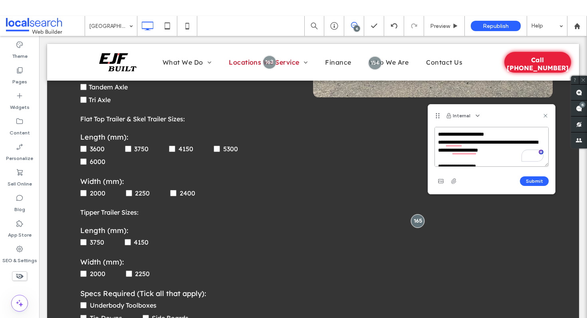
click at [438, 132] on textarea "**********" at bounding box center [492, 147] width 114 height 40
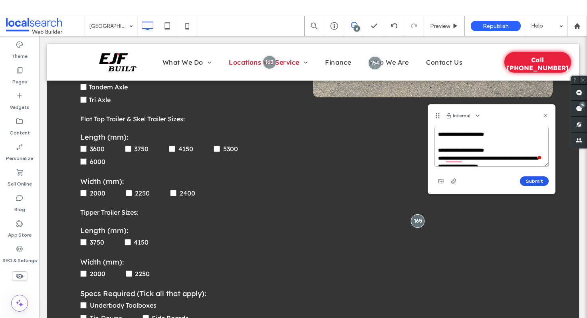
type textarea "**********"
click at [534, 179] on button "Submit" at bounding box center [534, 182] width 29 height 10
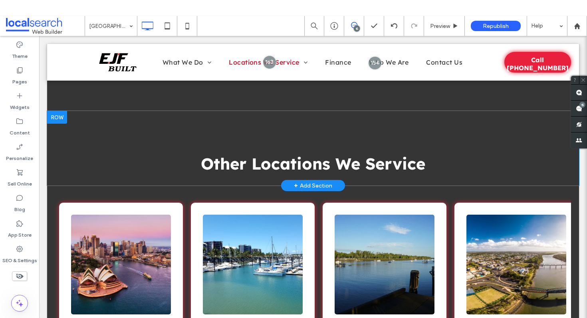
scroll to position [2942, 0]
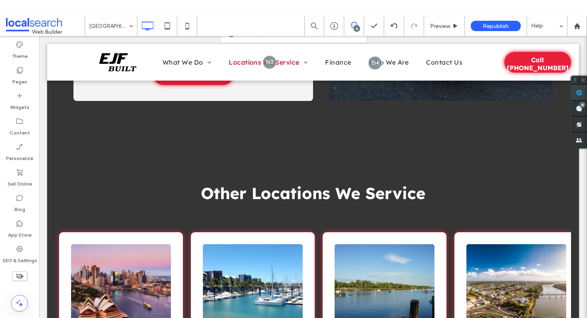
click at [583, 94] on span at bounding box center [579, 93] width 16 height 16
click at [476, 148] on div "Other Locations We Service Click To Paste Row + Add Section" at bounding box center [313, 178] width 532 height 75
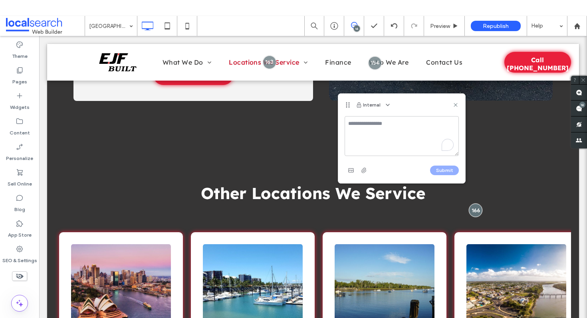
click at [412, 132] on textarea "To enrich screen reader interactions, please activate Accessibility in Grammarl…" at bounding box center [402, 136] width 114 height 40
paste textarea "**********"
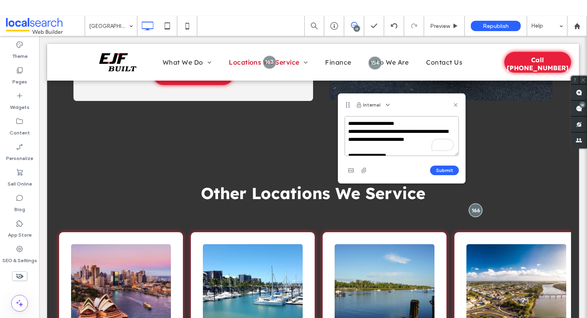
click at [346, 122] on textarea "**********" at bounding box center [402, 136] width 114 height 40
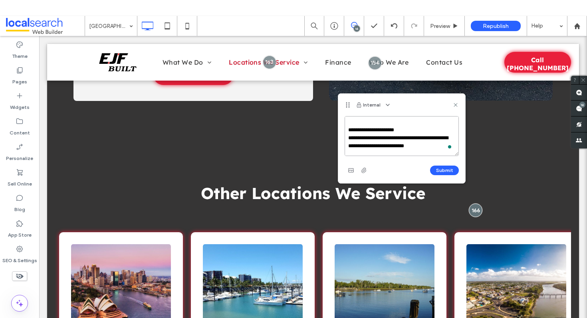
scroll to position [10, 0]
type textarea "**********"
click at [437, 169] on button "Submit" at bounding box center [444, 171] width 29 height 10
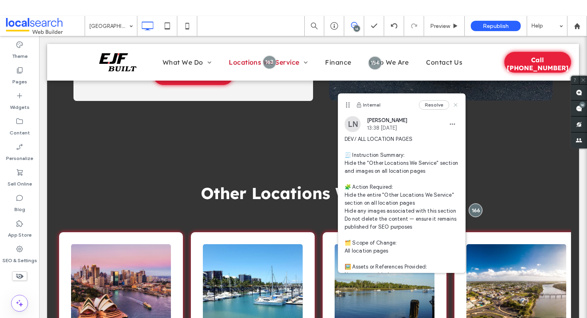
click at [458, 103] on icon at bounding box center [456, 105] width 6 height 6
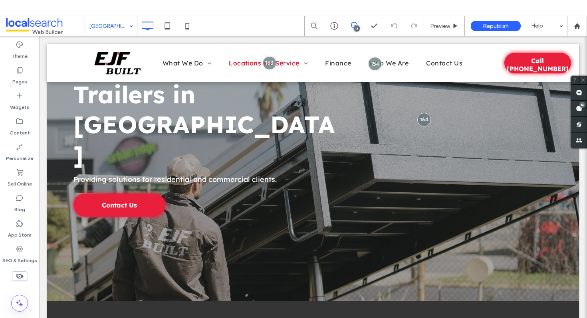
click at [124, 30] on input at bounding box center [109, 26] width 40 height 20
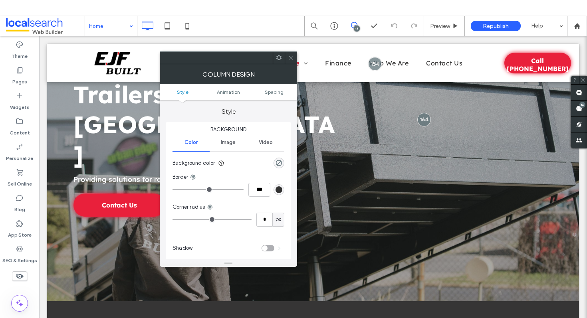
click at [290, 58] on icon at bounding box center [291, 58] width 6 height 6
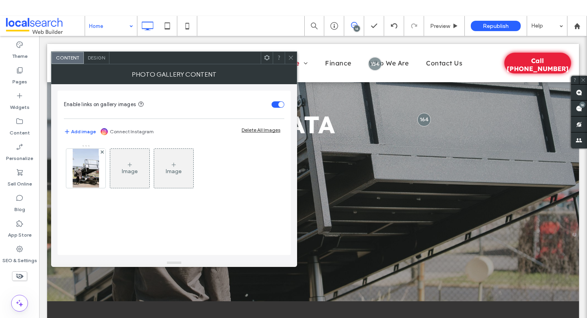
click at [292, 59] on icon at bounding box center [291, 58] width 6 height 6
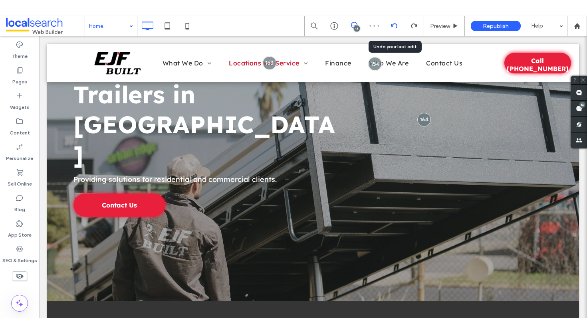
click at [393, 27] on icon at bounding box center [394, 26] width 6 height 6
click at [396, 27] on use at bounding box center [394, 25] width 6 height 5
click at [582, 92] on span at bounding box center [579, 93] width 16 height 16
click at [579, 93] on use at bounding box center [579, 92] width 6 height 6
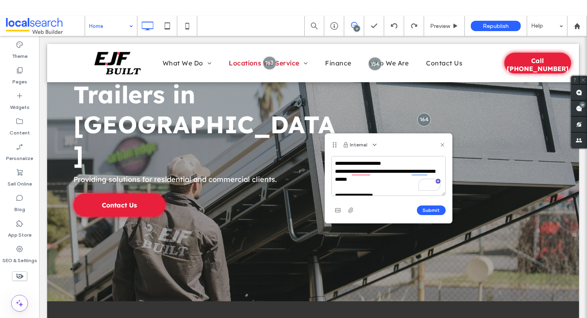
click at [334, 162] on textarea "**********" at bounding box center [388, 176] width 114 height 40
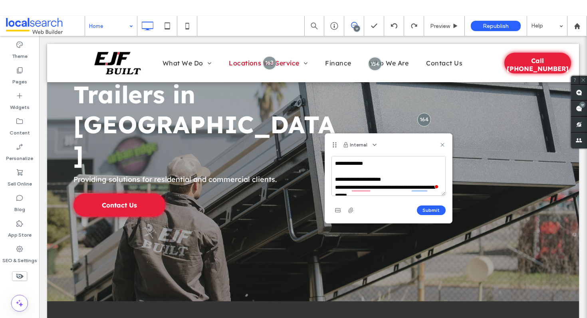
type textarea "**********"
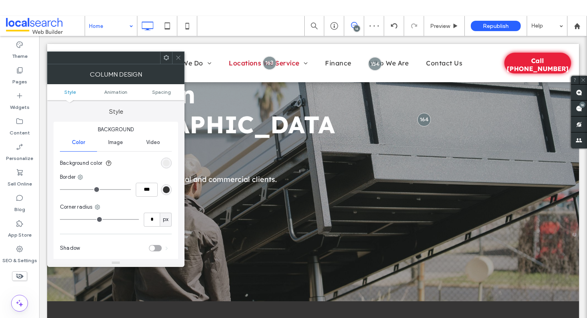
click at [179, 62] on span at bounding box center [178, 58] width 6 height 12
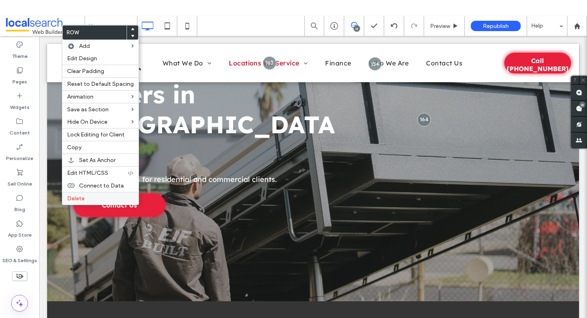
click at [74, 200] on span "Delete" at bounding box center [76, 198] width 18 height 7
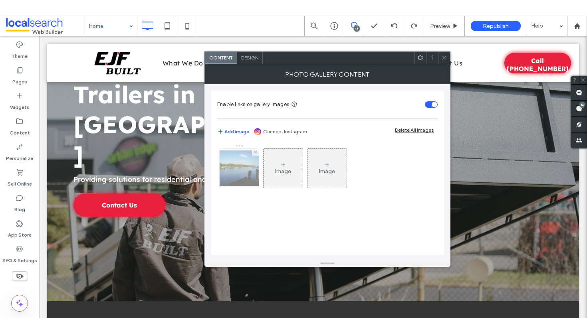
click at [235, 165] on div at bounding box center [239, 168] width 39 height 39
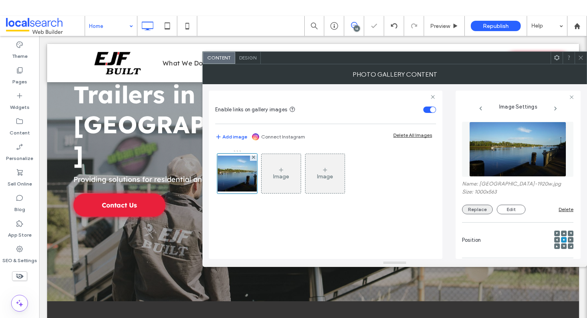
click at [473, 213] on button "Replace" at bounding box center [477, 210] width 31 height 10
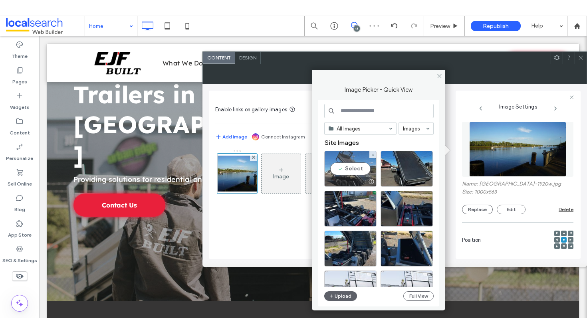
click at [341, 173] on div "Select" at bounding box center [350, 169] width 52 height 36
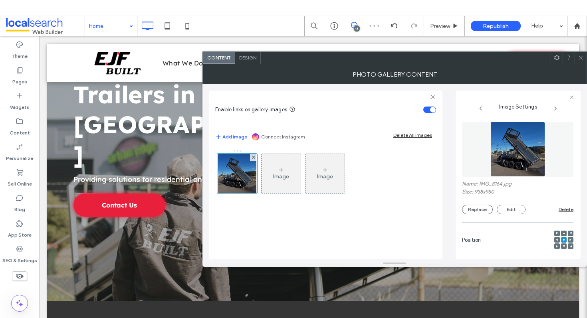
click at [580, 60] on icon at bounding box center [581, 58] width 6 height 6
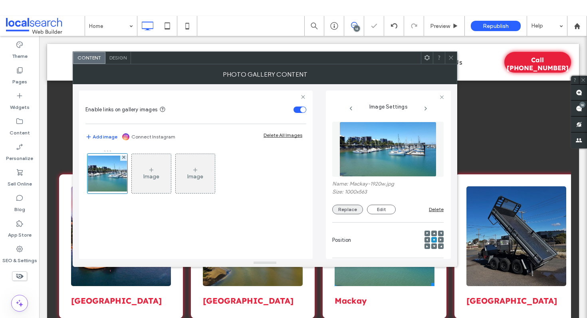
click at [334, 209] on button "Replace" at bounding box center [347, 210] width 31 height 10
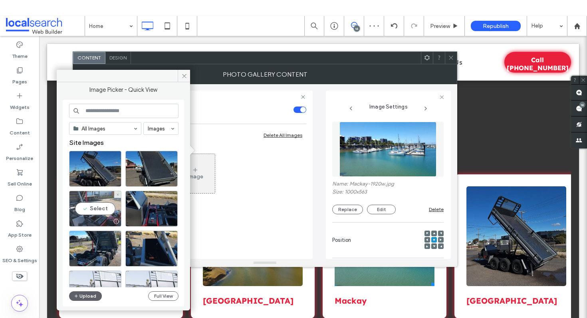
click at [92, 206] on div "Select" at bounding box center [95, 209] width 52 height 36
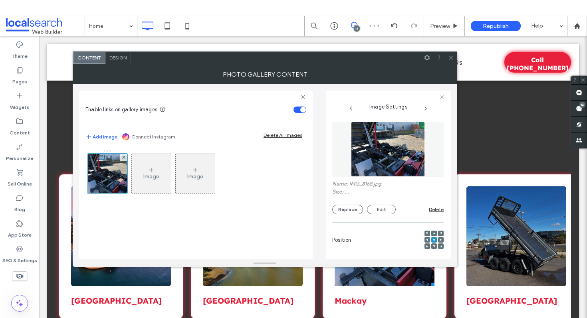
click at [450, 56] on icon at bounding box center [451, 58] width 6 height 6
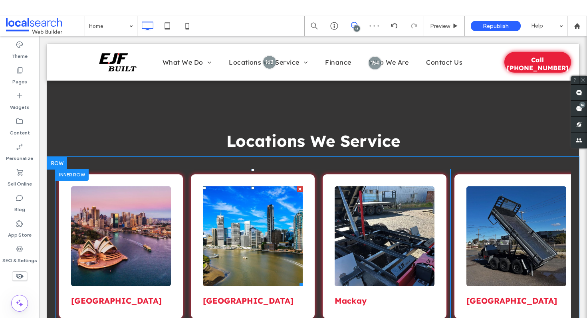
click at [244, 206] on link at bounding box center [253, 237] width 106 height 106
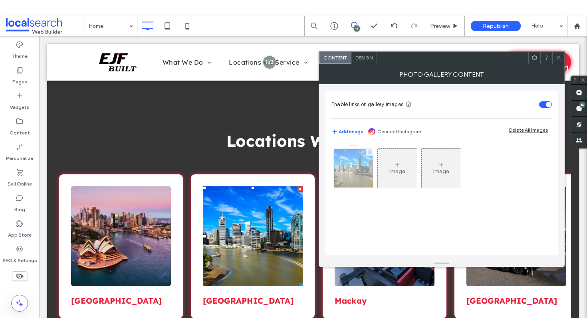
click at [351, 172] on div at bounding box center [353, 168] width 39 height 39
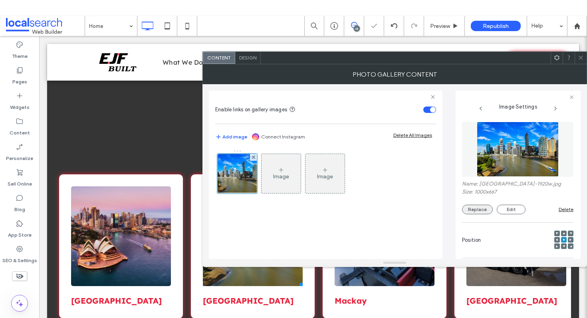
click at [476, 210] on button "Replace" at bounding box center [477, 210] width 31 height 10
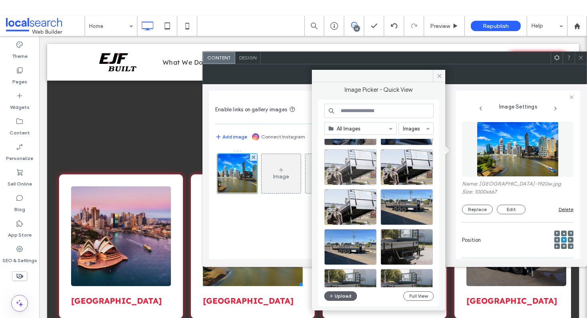
scroll to position [127, 0]
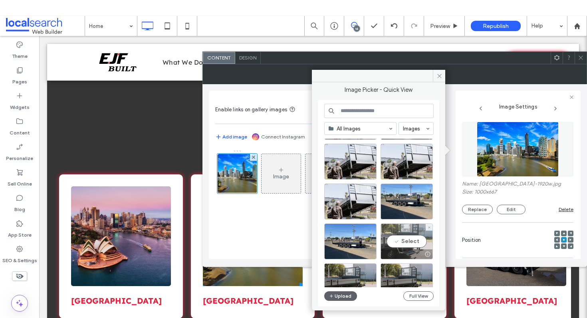
click at [404, 234] on div "Select" at bounding box center [407, 242] width 52 height 36
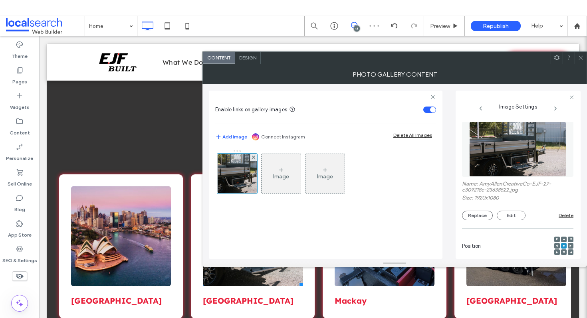
click at [132, 204] on link at bounding box center [121, 237] width 106 height 106
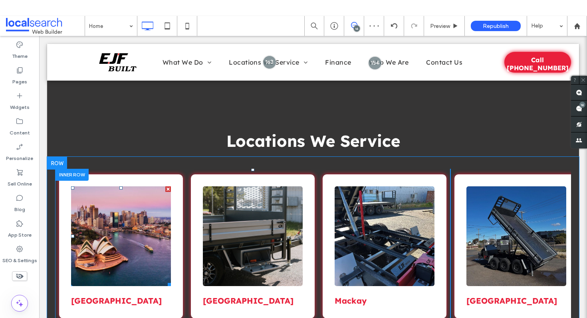
click at [102, 216] on link at bounding box center [121, 237] width 106 height 106
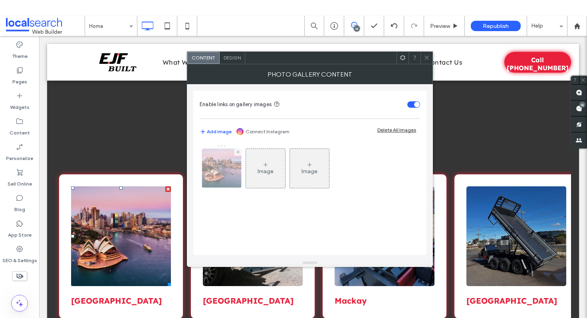
click at [225, 164] on img at bounding box center [221, 168] width 59 height 39
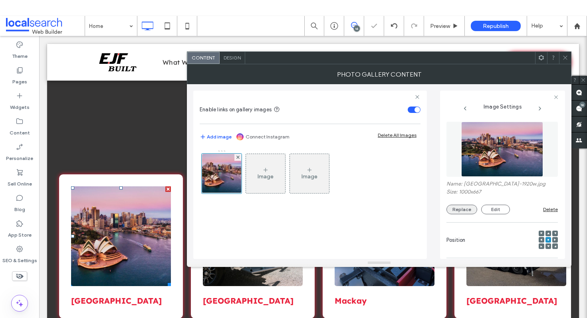
click at [459, 211] on button "Replace" at bounding box center [462, 210] width 31 height 10
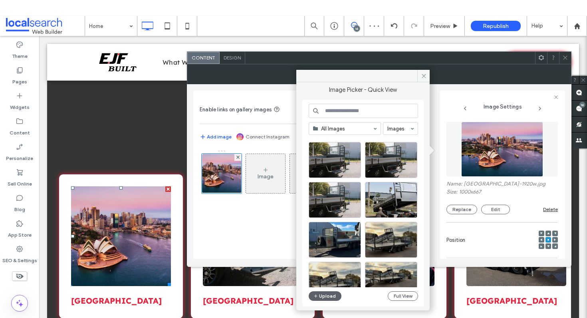
scroll to position [316, 0]
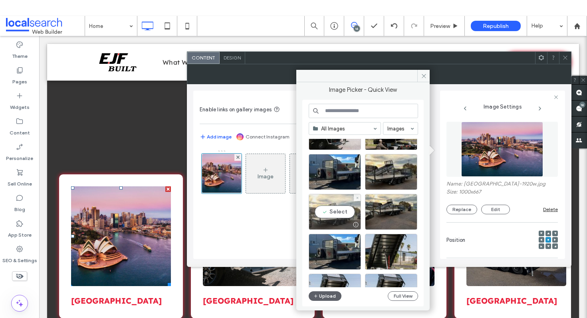
click at [325, 208] on div "Select" at bounding box center [335, 212] width 52 height 36
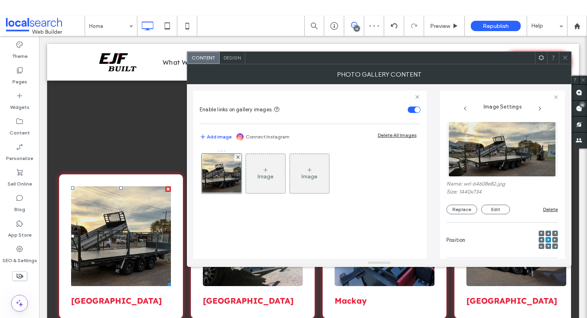
click at [566, 56] on icon at bounding box center [565, 58] width 6 height 6
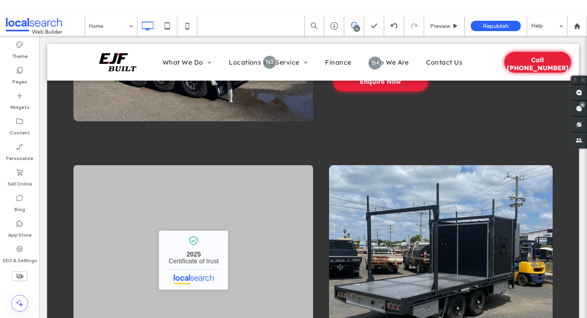
scroll to position [1759, 0]
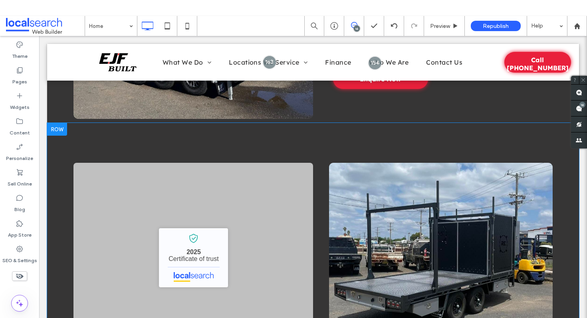
click at [268, 163] on div "EJF Built - Localsearch verified business 2025 Certificate of trust Click To Pa…" at bounding box center [193, 273] width 240 height 220
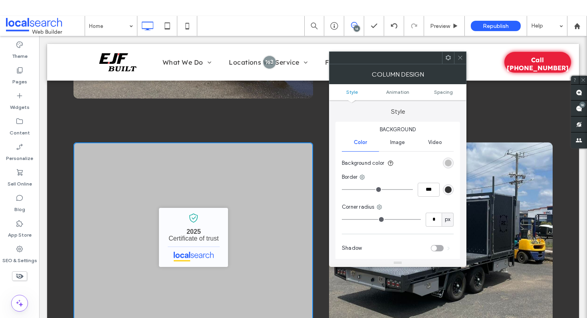
scroll to position [1781, 0]
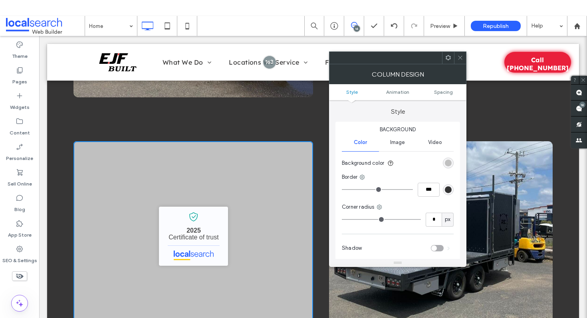
click at [460, 58] on icon at bounding box center [460, 58] width 6 height 6
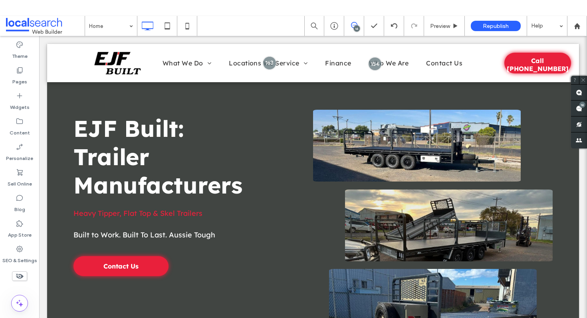
scroll to position [0, 0]
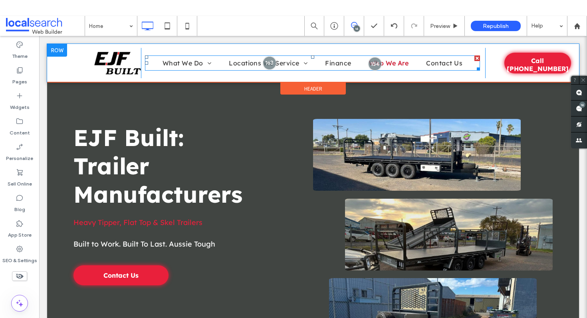
click at [395, 61] on span "Who We Are" at bounding box center [389, 63] width 40 height 10
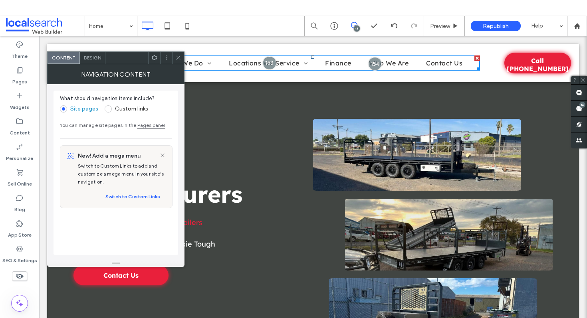
click at [179, 57] on use at bounding box center [178, 58] width 4 height 4
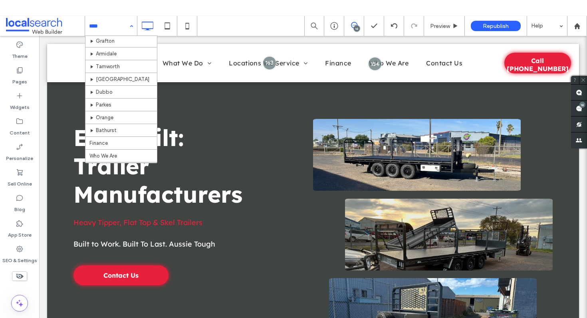
scroll to position [294, 0]
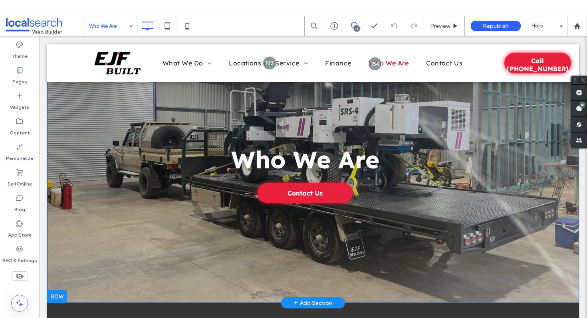
click at [134, 123] on div "Who We Are Contact Us Click To Paste Row + Add Section" at bounding box center [313, 173] width 532 height 259
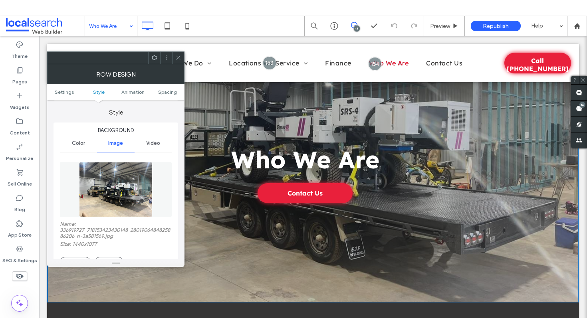
scroll to position [103, 0]
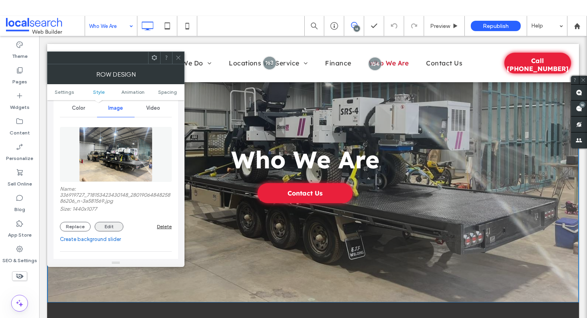
click at [112, 228] on button "Edit" at bounding box center [109, 227] width 29 height 10
click at [109, 228] on body ".wqwq-1{fill:#231f20;} .cls-1q, .cls-2q { fill-rule: evenodd; } .cls-2q { fill:…" at bounding box center [293, 175] width 587 height 318
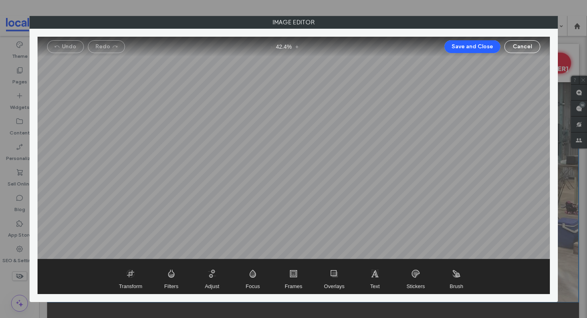
click at [521, 53] on div "Undo Redo - 42.4 % + Save and Close Cancel" at bounding box center [294, 47] width 512 height 20
click at [521, 51] on button "Cancel" at bounding box center [522, 46] width 36 height 13
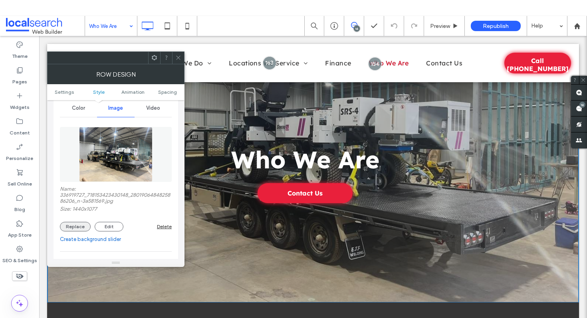
click at [80, 228] on button "Replace" at bounding box center [75, 227] width 31 height 10
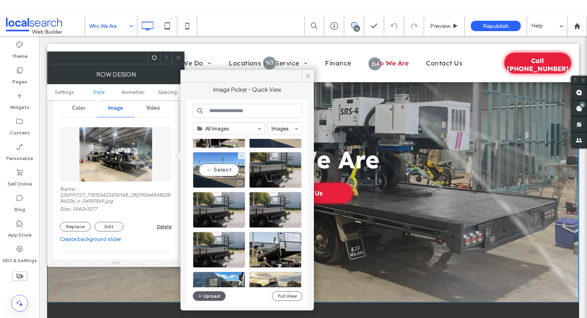
scroll to position [202, 0]
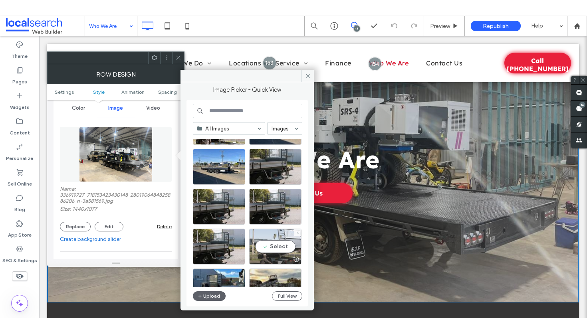
click at [275, 247] on div "Select" at bounding box center [275, 247] width 52 height 36
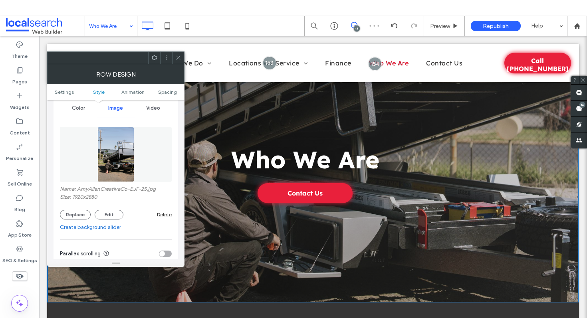
click at [178, 56] on icon at bounding box center [178, 58] width 6 height 6
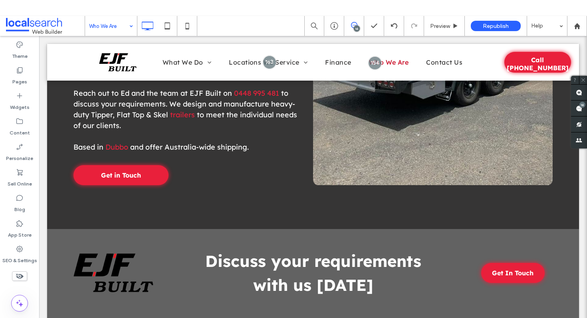
scroll to position [0, 0]
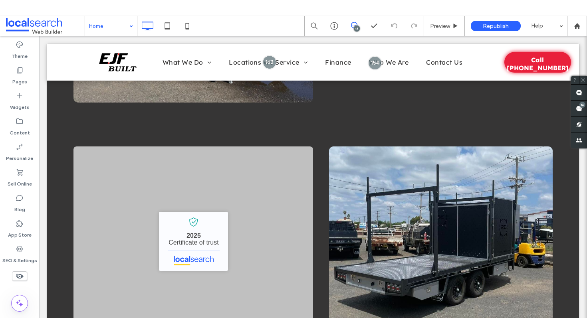
scroll to position [1765, 0]
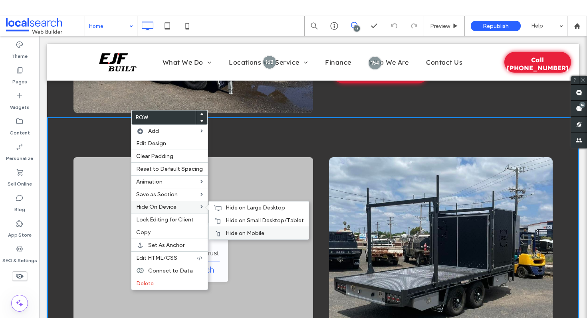
click at [248, 232] on span "Hide on Mobile" at bounding box center [245, 233] width 39 height 7
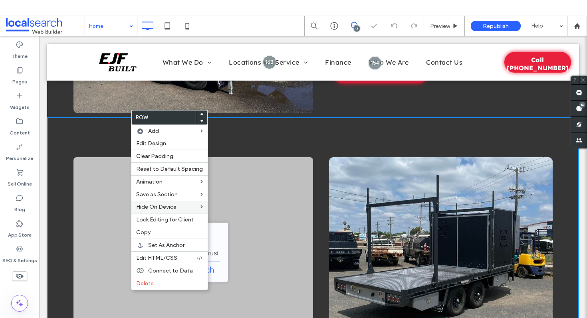
click at [249, 221] on div "EJF Built - Localsearch verified business 2025 Certificate of trust Click To Pa…" at bounding box center [193, 267] width 240 height 220
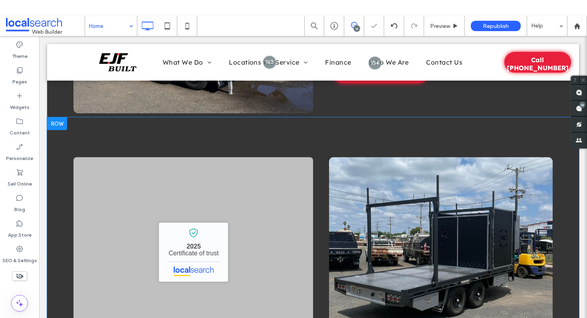
click at [123, 117] on div "EJF Built - Localsearch verified business 2025 Certificate of trust Click To Pa…" at bounding box center [313, 267] width 532 height 300
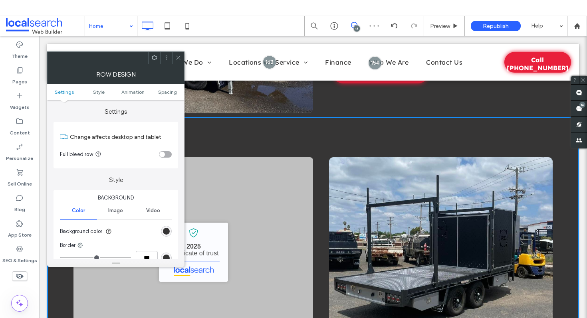
click at [181, 56] on icon at bounding box center [178, 58] width 6 height 6
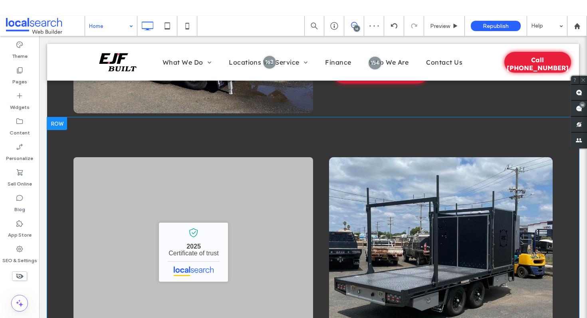
click at [74, 126] on div "EJF Built - Localsearch verified business 2025 Certificate of trust Click To Pa…" at bounding box center [313, 267] width 532 height 300
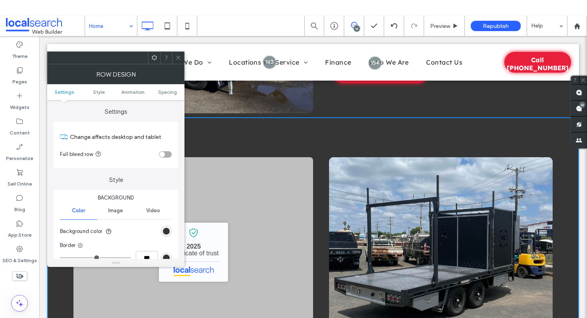
click at [181, 58] on div at bounding box center [178, 58] width 12 height 12
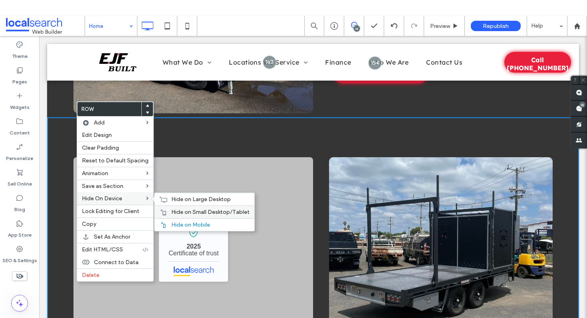
click at [182, 211] on span "Hide on Small Desktop/Tablet" at bounding box center [210, 212] width 78 height 7
click at [175, 199] on span "Hide on Large Desktop" at bounding box center [201, 199] width 60 height 7
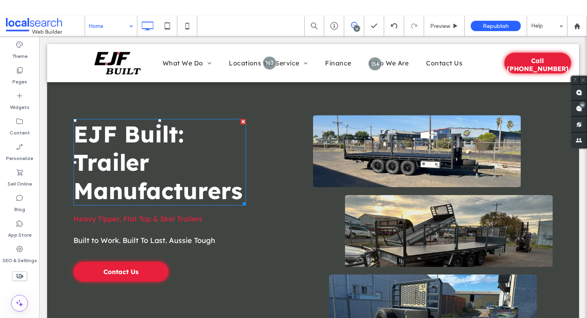
scroll to position [4, 0]
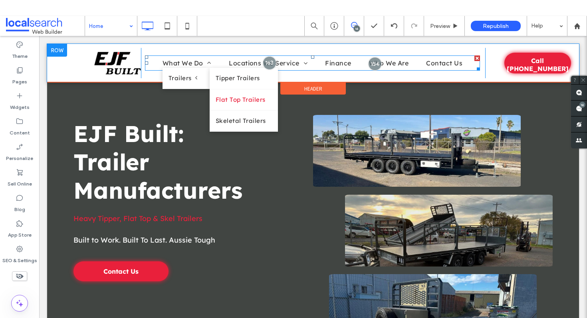
click at [244, 100] on link "Flat Top Trailers" at bounding box center [244, 99] width 68 height 21
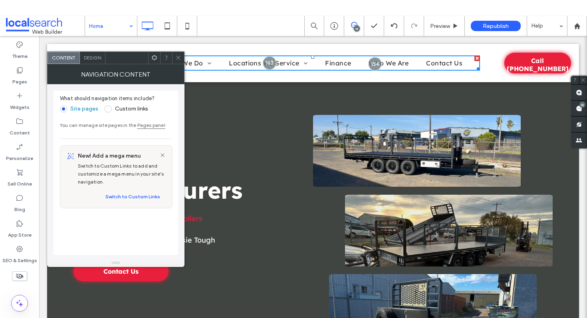
click at [179, 60] on icon at bounding box center [178, 58] width 6 height 6
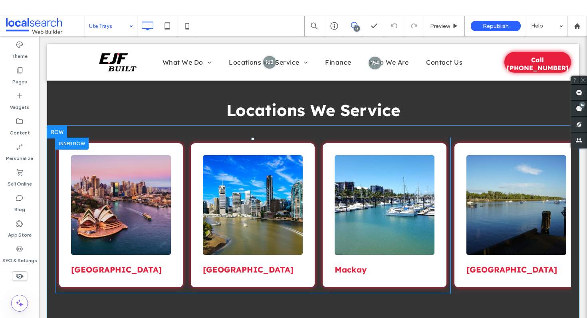
scroll to position [947, 0]
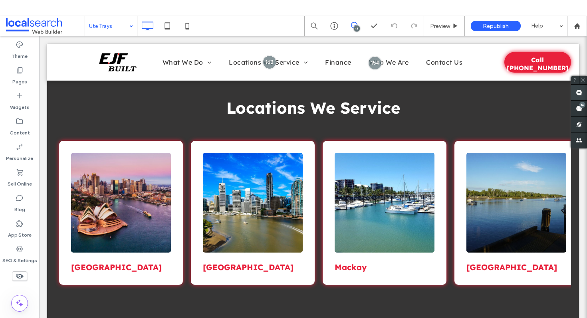
click at [578, 92] on use at bounding box center [579, 92] width 6 height 6
click at [575, 93] on span at bounding box center [579, 93] width 16 height 16
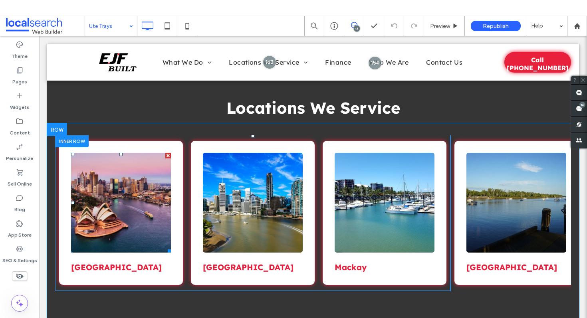
click at [137, 165] on link at bounding box center [121, 203] width 106 height 106
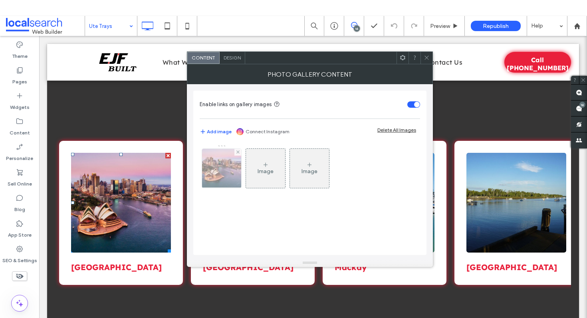
click at [224, 173] on img at bounding box center [221, 168] width 59 height 39
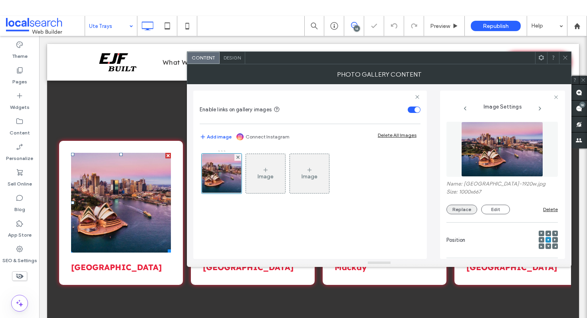
click at [470, 211] on button "Replace" at bounding box center [462, 210] width 31 height 10
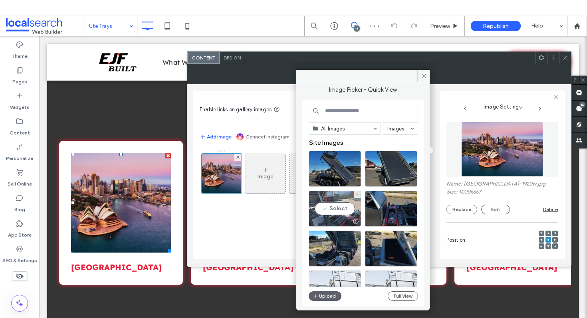
click at [339, 210] on div "Select" at bounding box center [335, 209] width 52 height 36
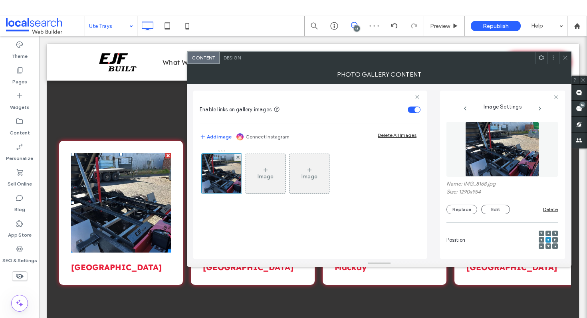
click at [135, 262] on h3 "[GEOGRAPHIC_DATA]" at bounding box center [121, 268] width 100 height 12
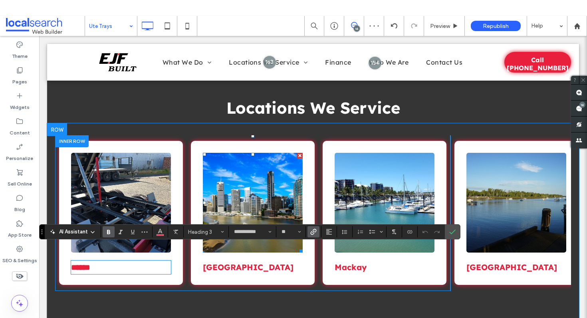
click at [280, 183] on link at bounding box center [253, 203] width 106 height 106
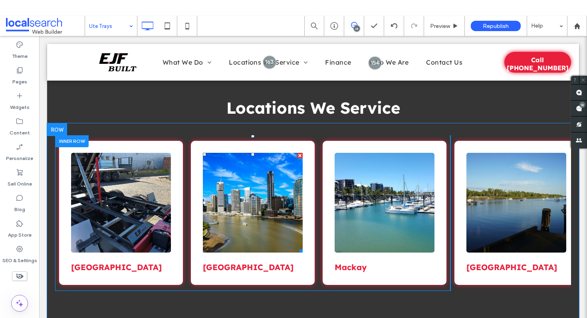
click at [250, 195] on link at bounding box center [253, 203] width 106 height 106
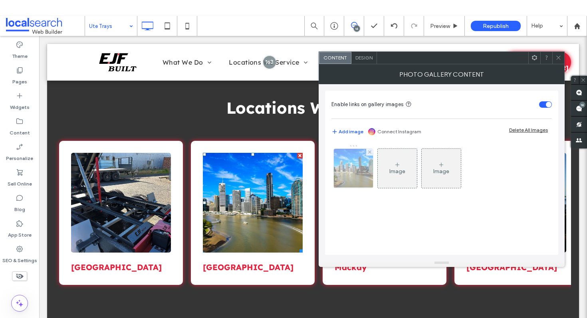
click at [357, 171] on img at bounding box center [353, 168] width 59 height 39
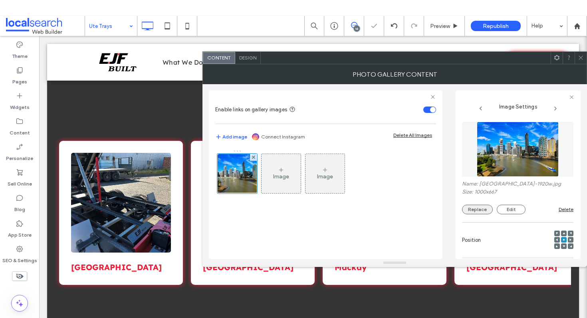
click at [488, 211] on button "Replace" at bounding box center [477, 210] width 31 height 10
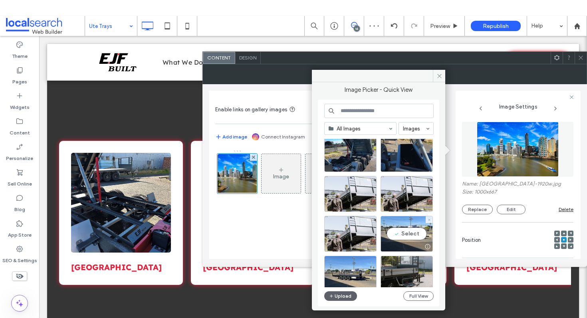
scroll to position [97, 0]
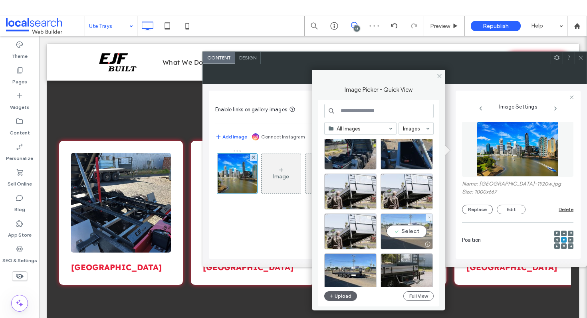
click at [411, 235] on div "Select" at bounding box center [407, 232] width 52 height 36
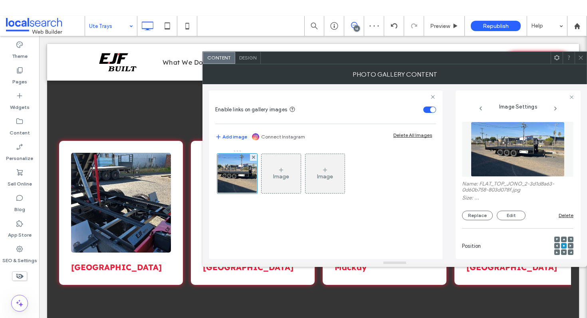
click at [157, 212] on link at bounding box center [121, 203] width 106 height 106
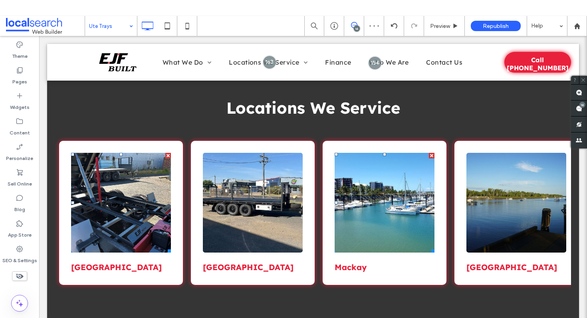
click at [383, 188] on link at bounding box center [385, 203] width 106 height 106
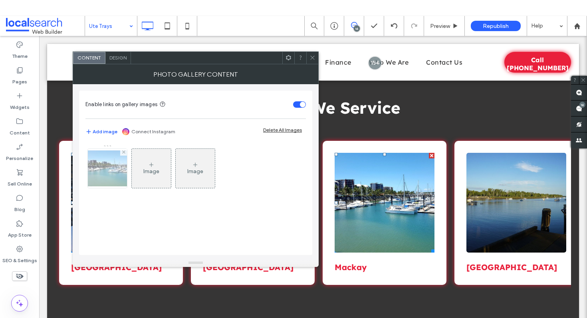
click at [112, 175] on img at bounding box center [107, 169] width 64 height 36
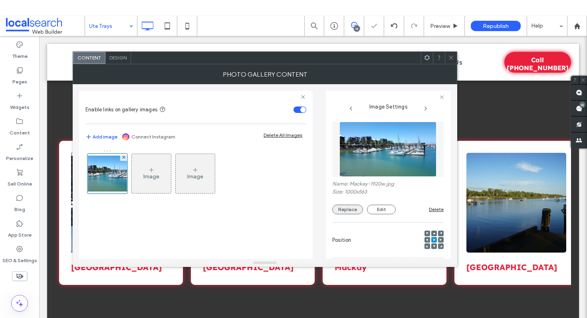
click at [349, 206] on button "Replace" at bounding box center [347, 210] width 31 height 10
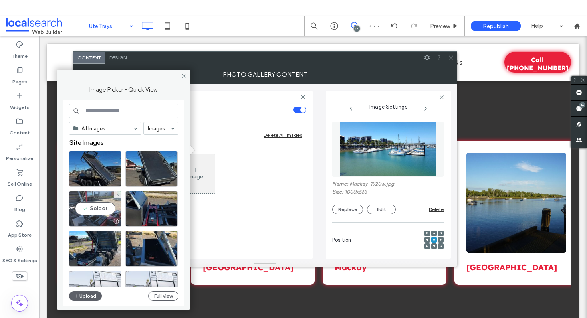
scroll to position [204, 0]
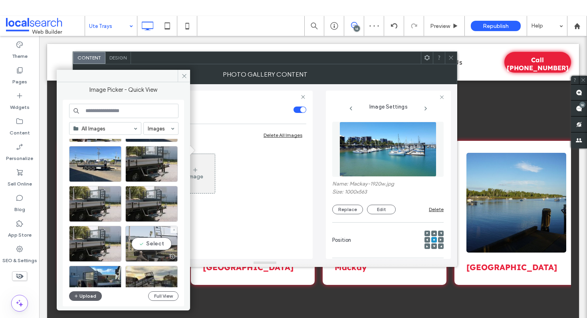
click at [155, 238] on div "Select" at bounding box center [151, 244] width 52 height 36
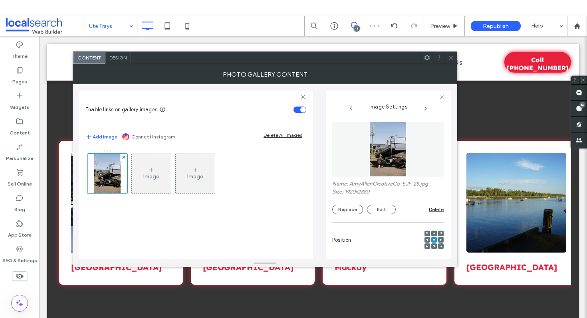
click at [537, 182] on link at bounding box center [517, 203] width 106 height 106
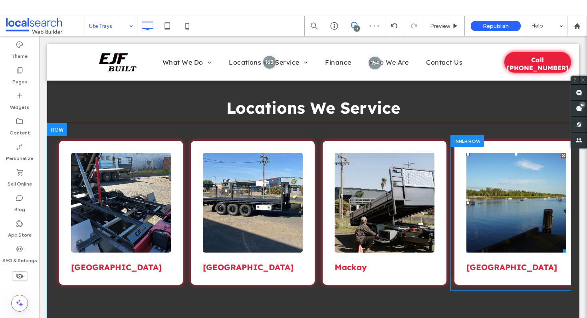
click at [498, 183] on link at bounding box center [517, 203] width 106 height 106
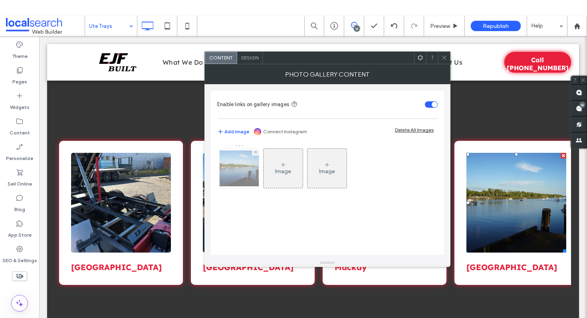
click at [259, 168] on div at bounding box center [239, 169] width 40 height 40
click at [231, 166] on img at bounding box center [239, 169] width 64 height 36
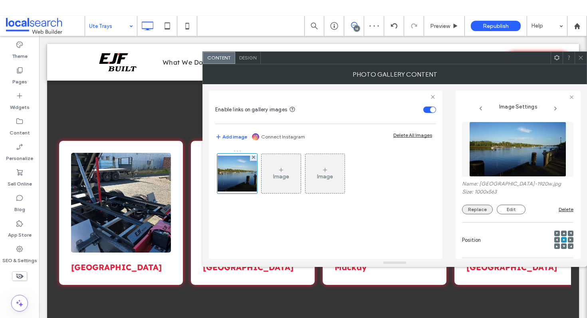
click at [476, 214] on button "Replace" at bounding box center [477, 210] width 31 height 10
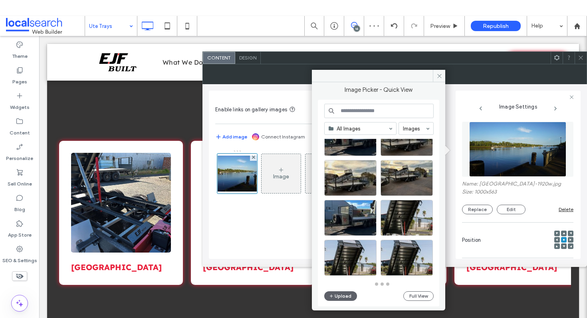
scroll to position [350, 0]
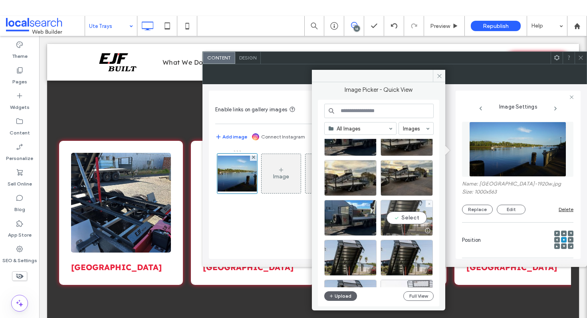
click at [408, 214] on div "Select" at bounding box center [407, 218] width 52 height 36
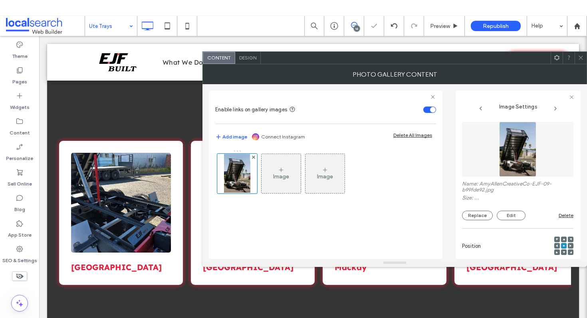
click at [147, 169] on link at bounding box center [121, 203] width 106 height 106
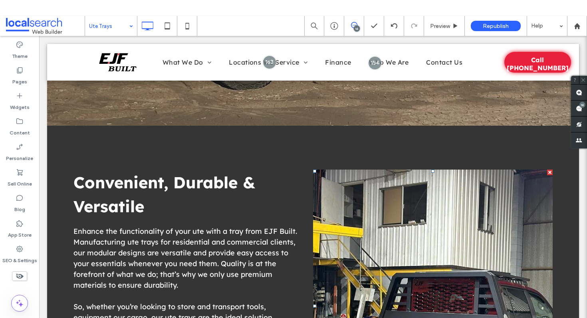
scroll to position [0, 0]
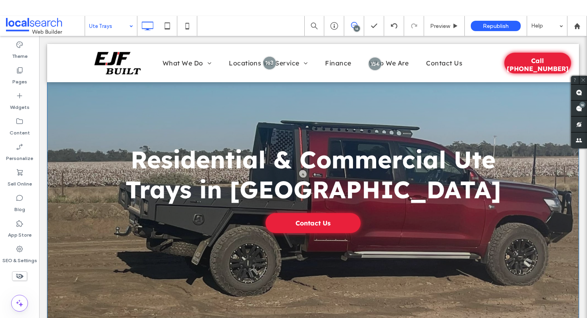
click at [91, 125] on div "Residential & Commercial Ute Trays in Dubbo Contact Us Click To Paste Row + Add…" at bounding box center [313, 188] width 532 height 289
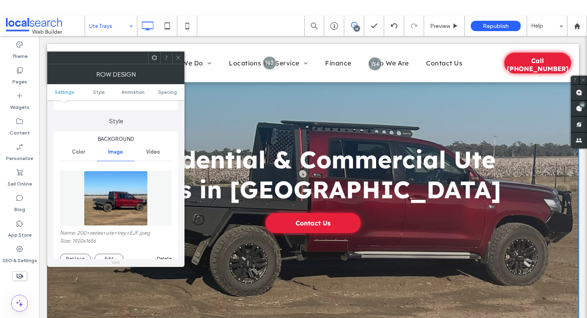
scroll to position [61, 0]
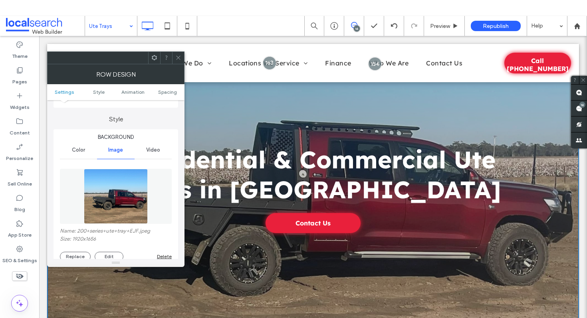
click at [180, 57] on icon at bounding box center [178, 58] width 6 height 6
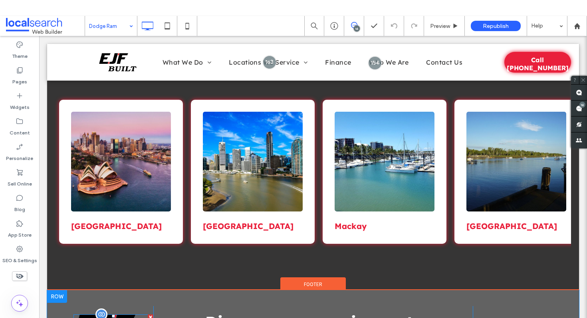
scroll to position [1008, 0]
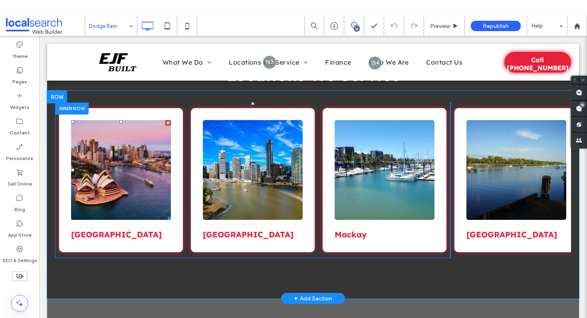
click at [107, 171] on link at bounding box center [121, 170] width 106 height 106
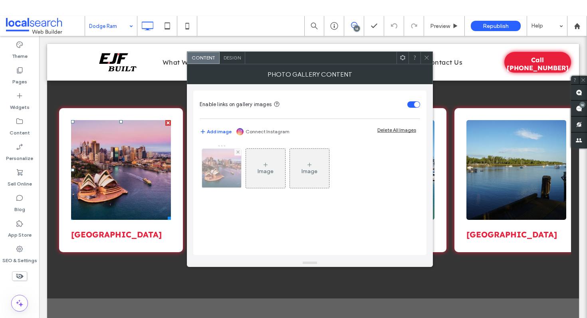
click at [212, 163] on img at bounding box center [221, 168] width 59 height 39
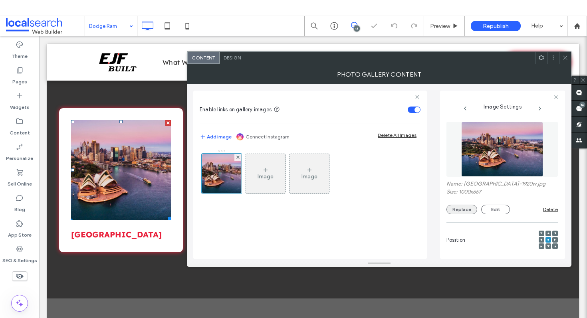
click at [464, 213] on button "Replace" at bounding box center [462, 210] width 31 height 10
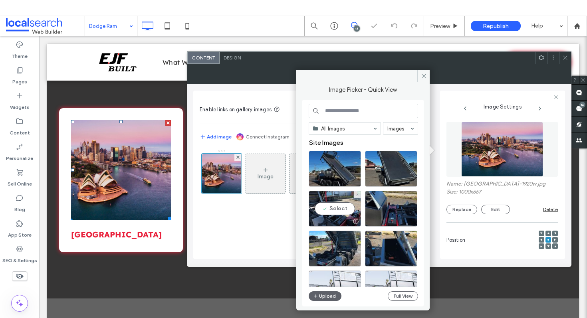
scroll to position [35, 0]
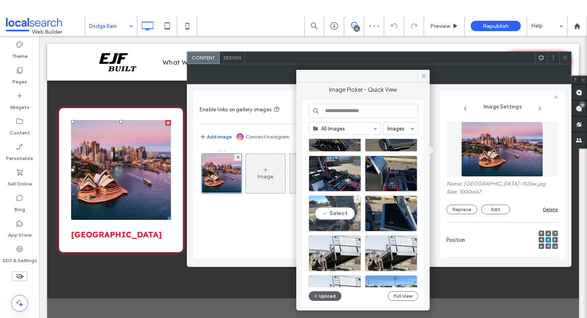
click at [335, 210] on div "Select" at bounding box center [335, 214] width 52 height 36
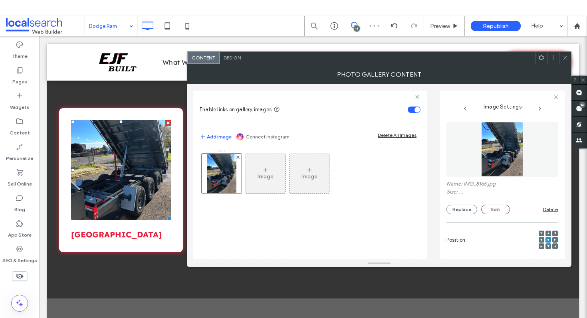
click at [144, 189] on link at bounding box center [121, 170] width 106 height 106
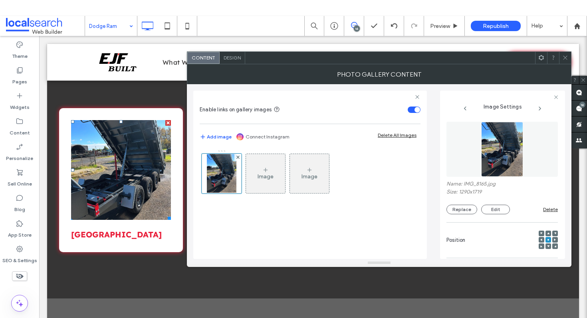
click at [567, 56] on icon at bounding box center [565, 58] width 6 height 6
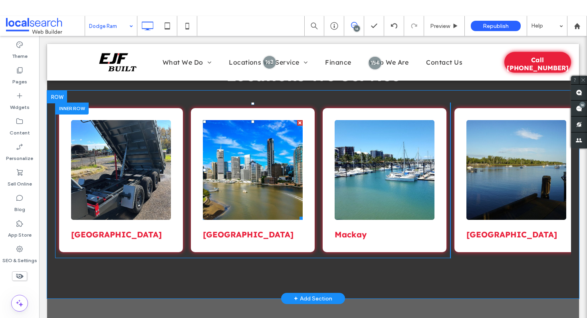
click at [266, 183] on link at bounding box center [253, 170] width 106 height 106
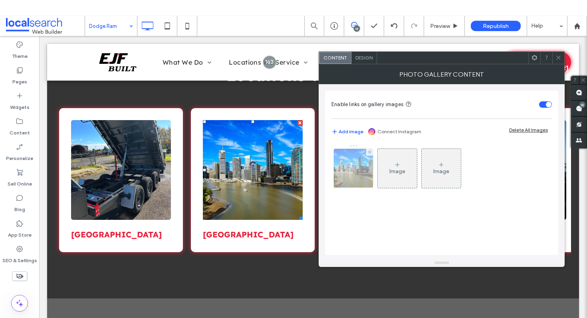
click at [348, 178] on img at bounding box center [353, 168] width 59 height 39
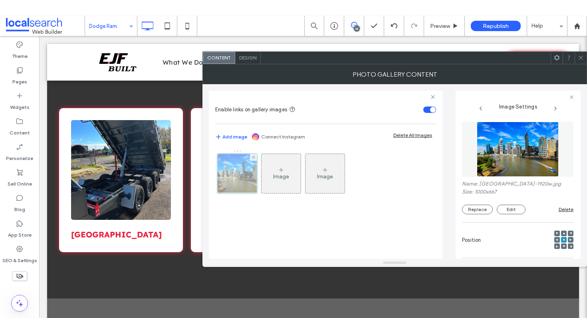
click at [243, 177] on div at bounding box center [237, 174] width 40 height 40
click at [470, 207] on button "Replace" at bounding box center [477, 210] width 31 height 10
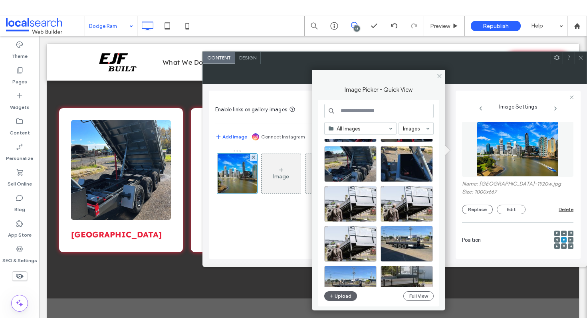
scroll to position [87, 0]
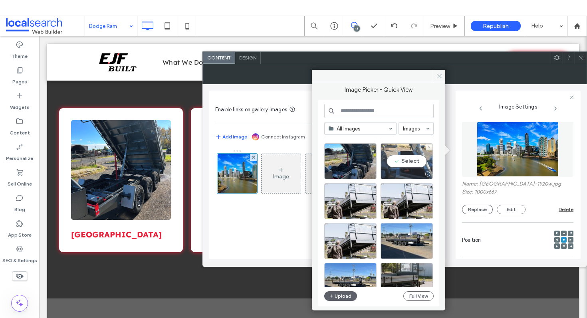
click at [406, 165] on div "Select" at bounding box center [407, 161] width 52 height 36
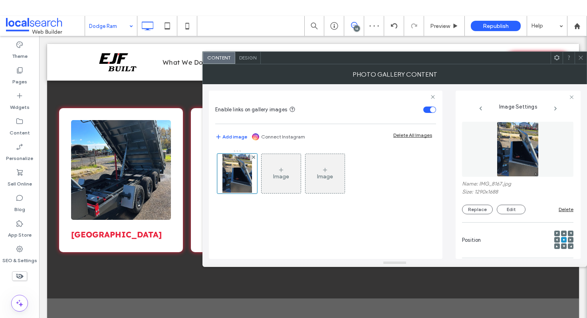
click at [579, 61] on span at bounding box center [581, 58] width 6 height 12
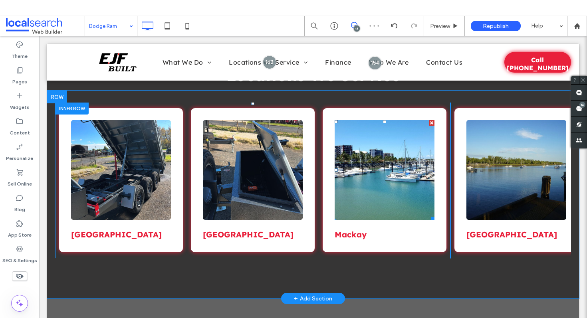
click at [393, 150] on link at bounding box center [385, 170] width 106 height 106
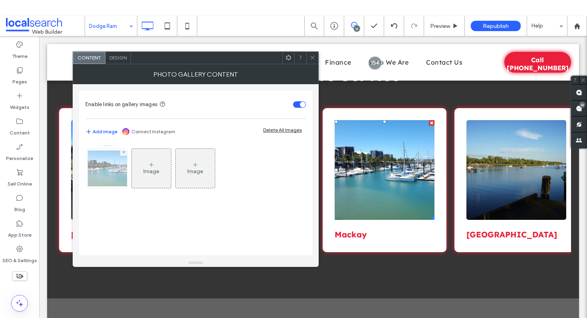
click at [109, 166] on img at bounding box center [107, 169] width 64 height 36
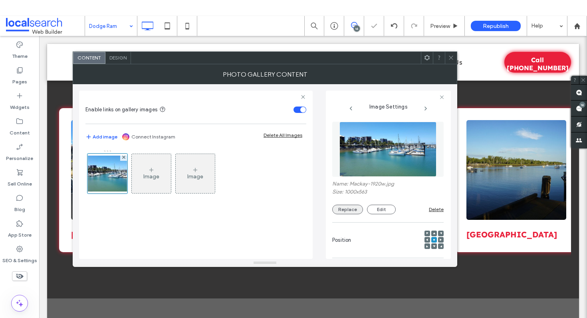
click at [347, 210] on button "Replace" at bounding box center [347, 210] width 31 height 10
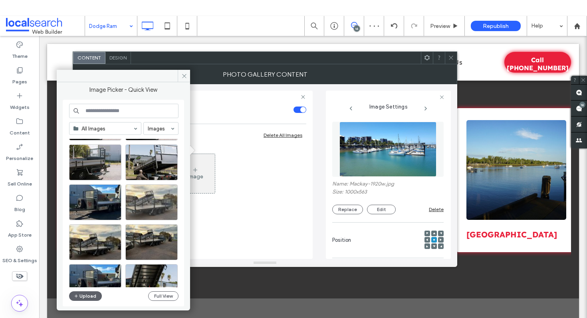
scroll to position [290, 0]
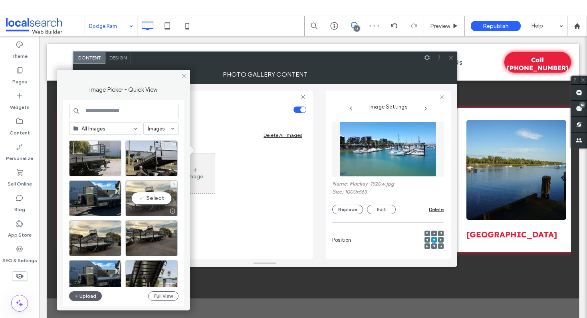
click at [157, 195] on div "Select" at bounding box center [151, 199] width 52 height 36
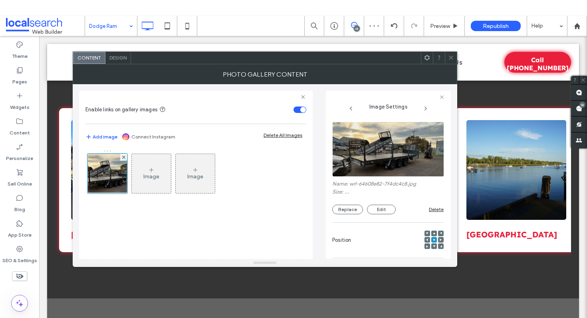
click at [454, 54] on div at bounding box center [451, 58] width 12 height 12
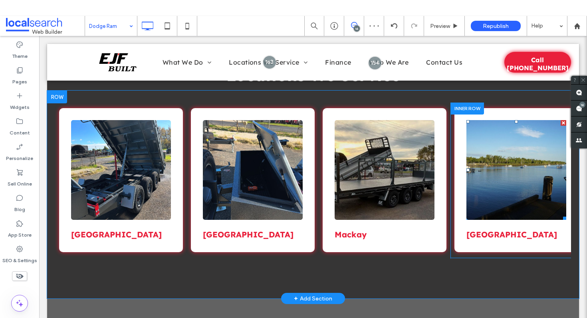
click at [505, 147] on link at bounding box center [517, 170] width 106 height 106
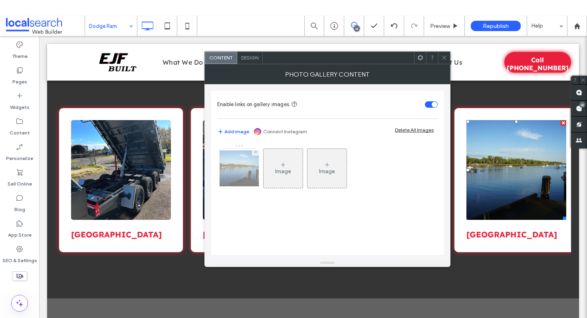
click at [236, 165] on img at bounding box center [239, 169] width 64 height 36
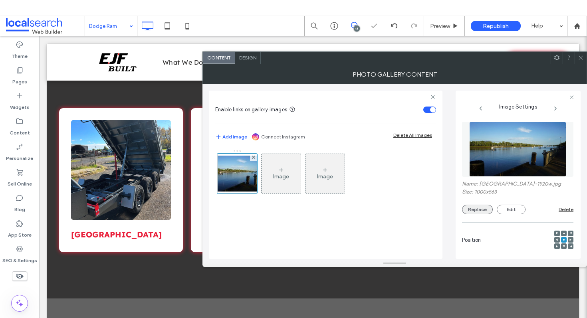
click at [472, 208] on button "Replace" at bounding box center [477, 210] width 31 height 10
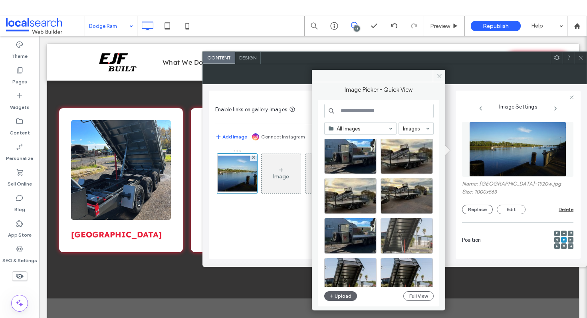
scroll to position [350, 0]
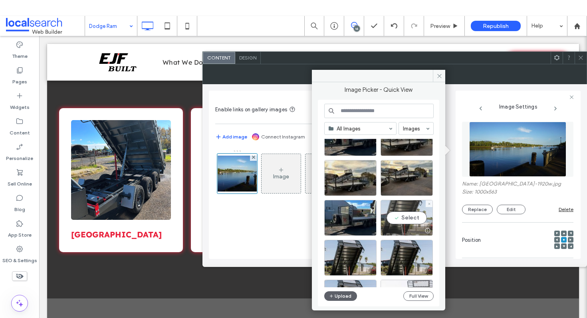
click at [410, 225] on div "Select" at bounding box center [407, 218] width 52 height 36
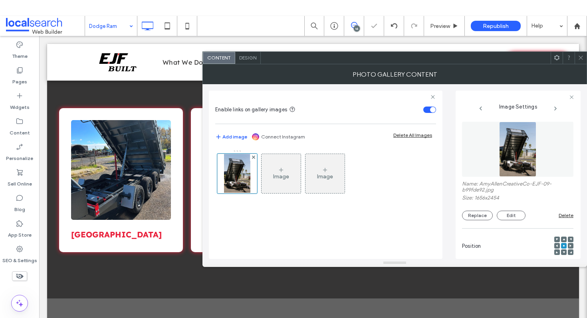
click at [585, 57] on div at bounding box center [581, 58] width 12 height 12
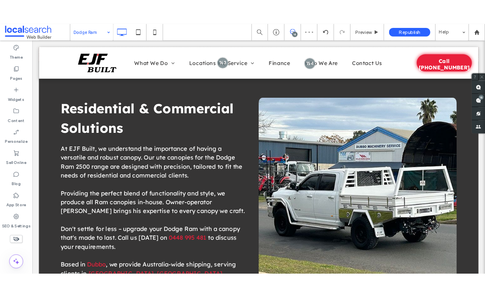
scroll to position [0, 0]
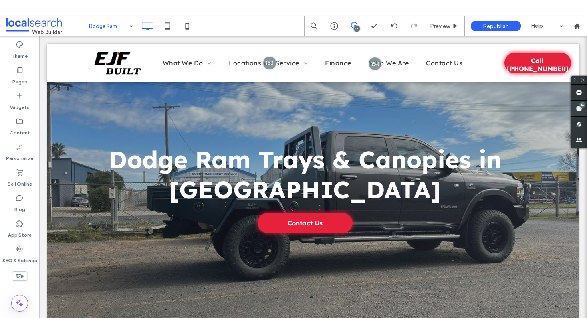
click at [585, 107] on span at bounding box center [579, 109] width 16 height 16
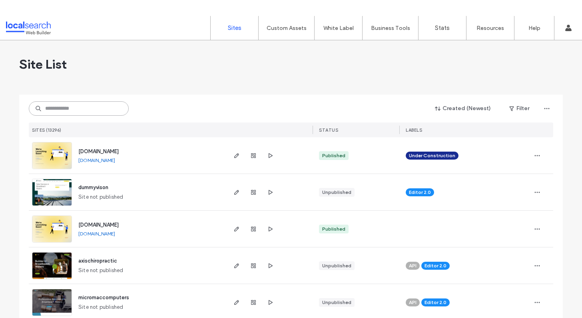
paste input "**********"
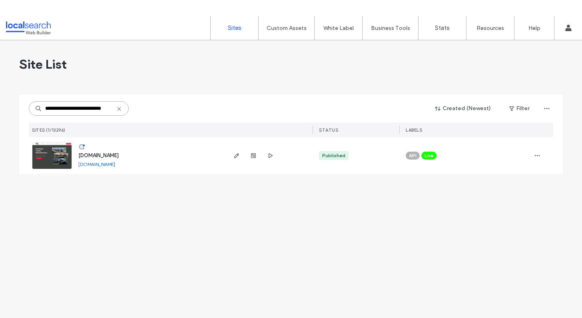
type input "**********"
click at [97, 155] on span "[DOMAIN_NAME]" at bounding box center [98, 156] width 40 height 6
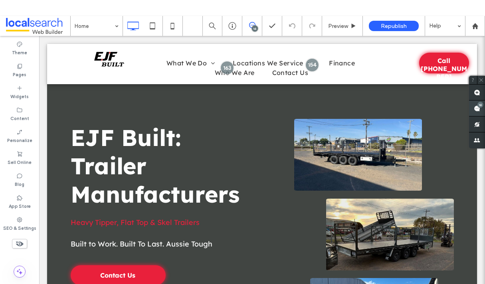
click at [480, 107] on div "16" at bounding box center [481, 105] width 6 height 6
